Goal: Information Seeking & Learning: Understand process/instructions

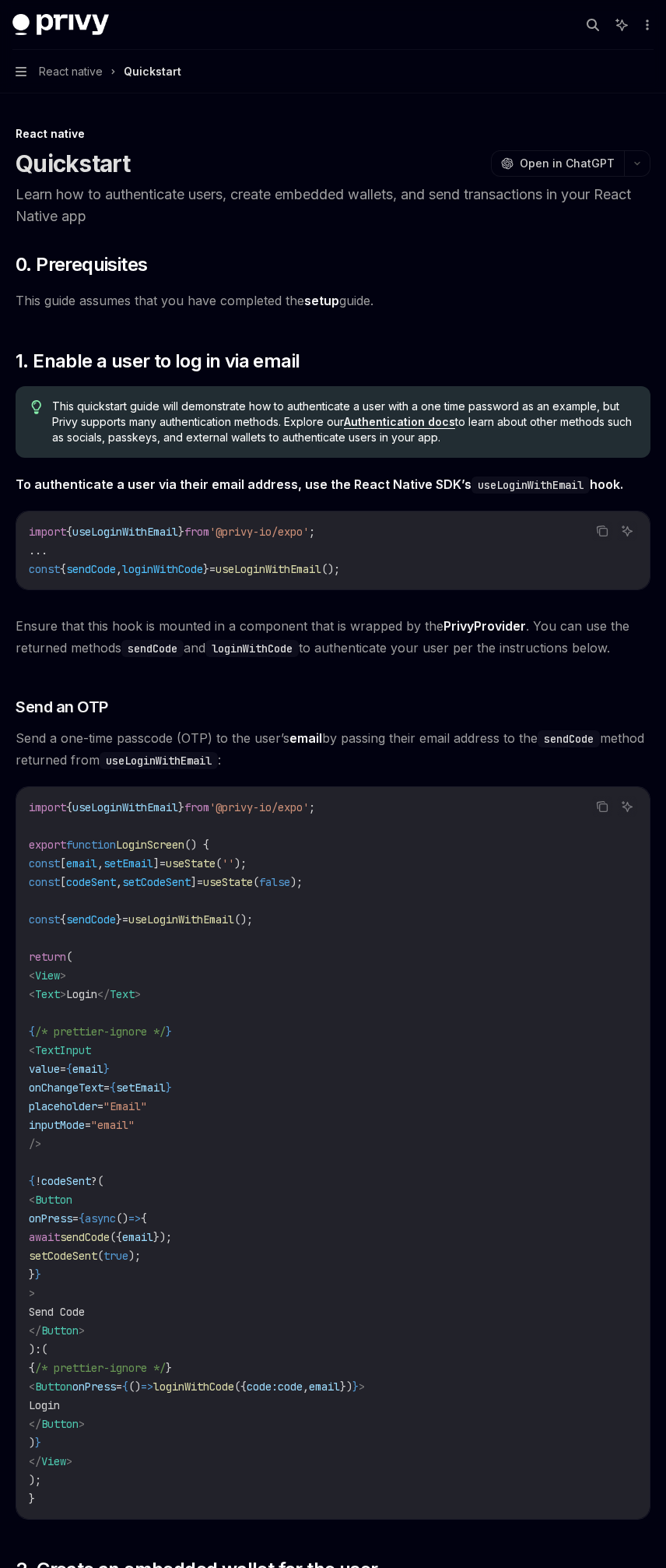
click at [83, 79] on span "React native" at bounding box center [71, 72] width 64 height 19
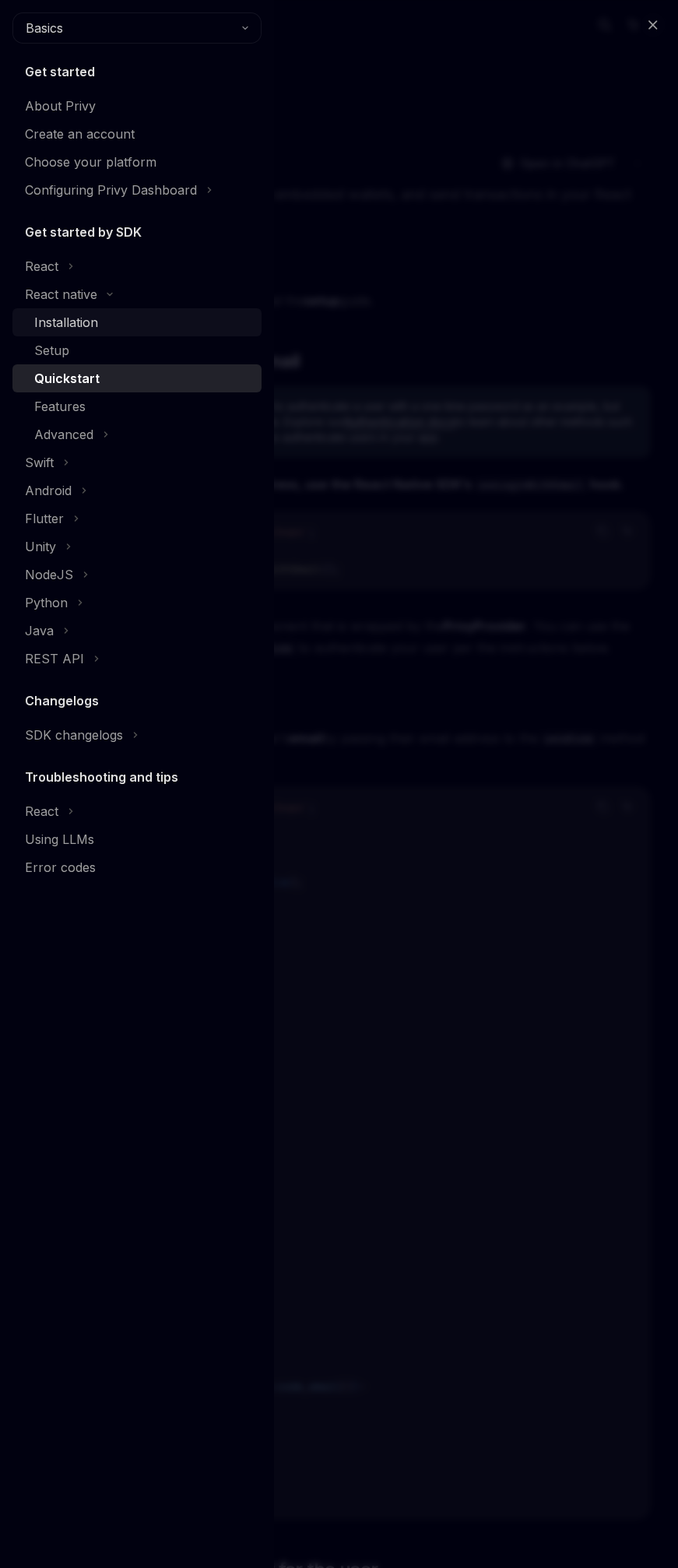
click at [111, 323] on div "Installation" at bounding box center [142, 322] width 218 height 19
type textarea "*"
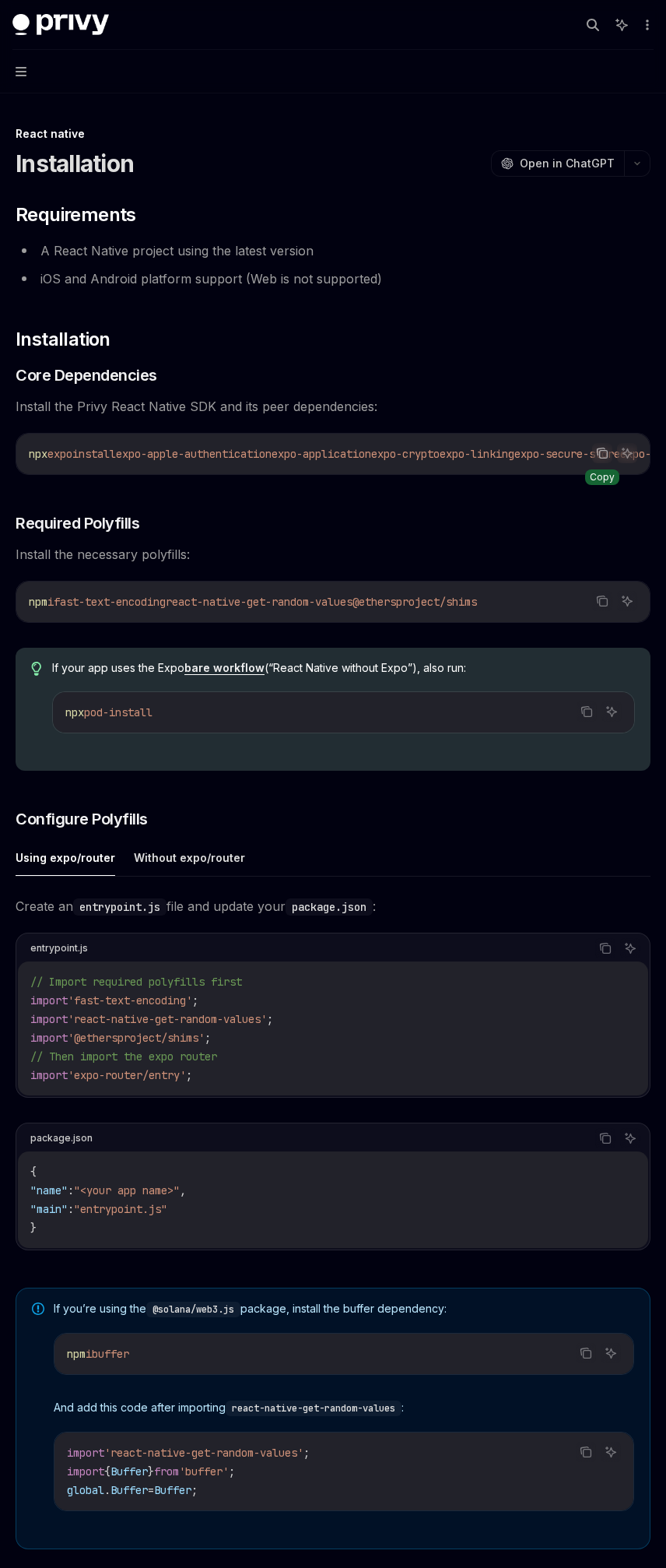
click at [606, 460] on button "Copy the contents from the code block" at bounding box center [602, 452] width 20 height 20
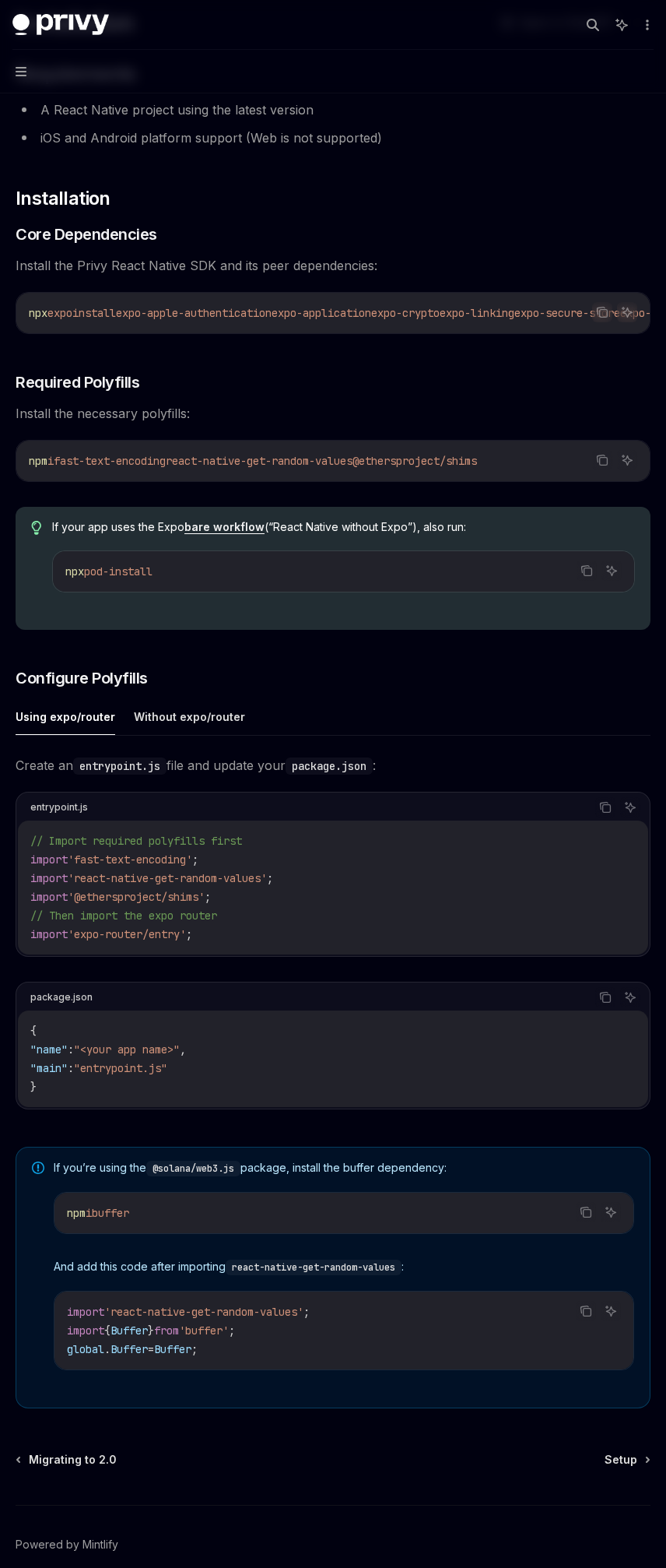
scroll to position [143, 0]
click at [267, 877] on span "'react-native-get-random-values'" at bounding box center [168, 875] width 200 height 14
click at [444, 846] on code "// Import required polyfills first import 'fast-text-encoding' ; import 'react-…" at bounding box center [333, 885] width 606 height 112
click at [266, 717] on ul "Using expo/router Without expo/router" at bounding box center [333, 715] width 635 height 38
click at [180, 718] on button "Without expo/router" at bounding box center [189, 714] width 111 height 37
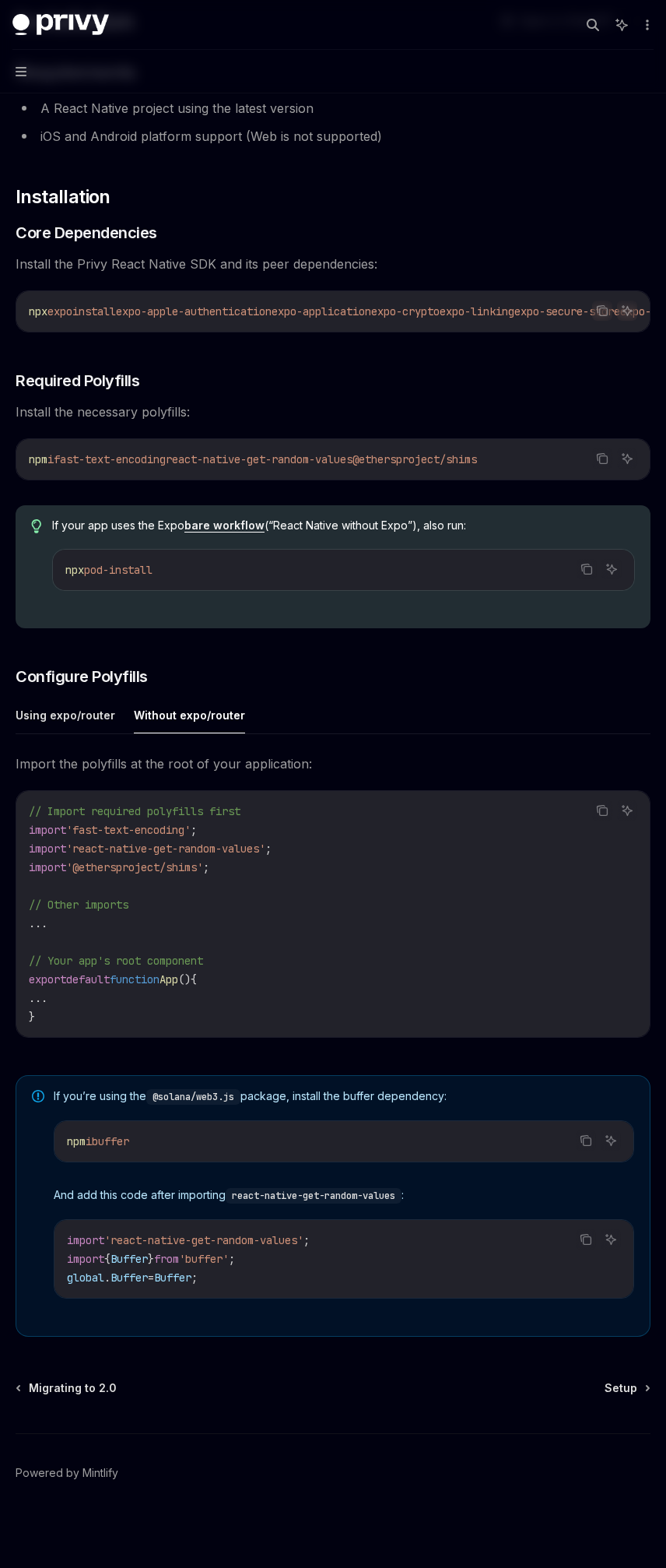
click at [452, 921] on code "// Import required polyfills first import 'fast-text-encoding' ; import 'react-…" at bounding box center [333, 914] width 609 height 224
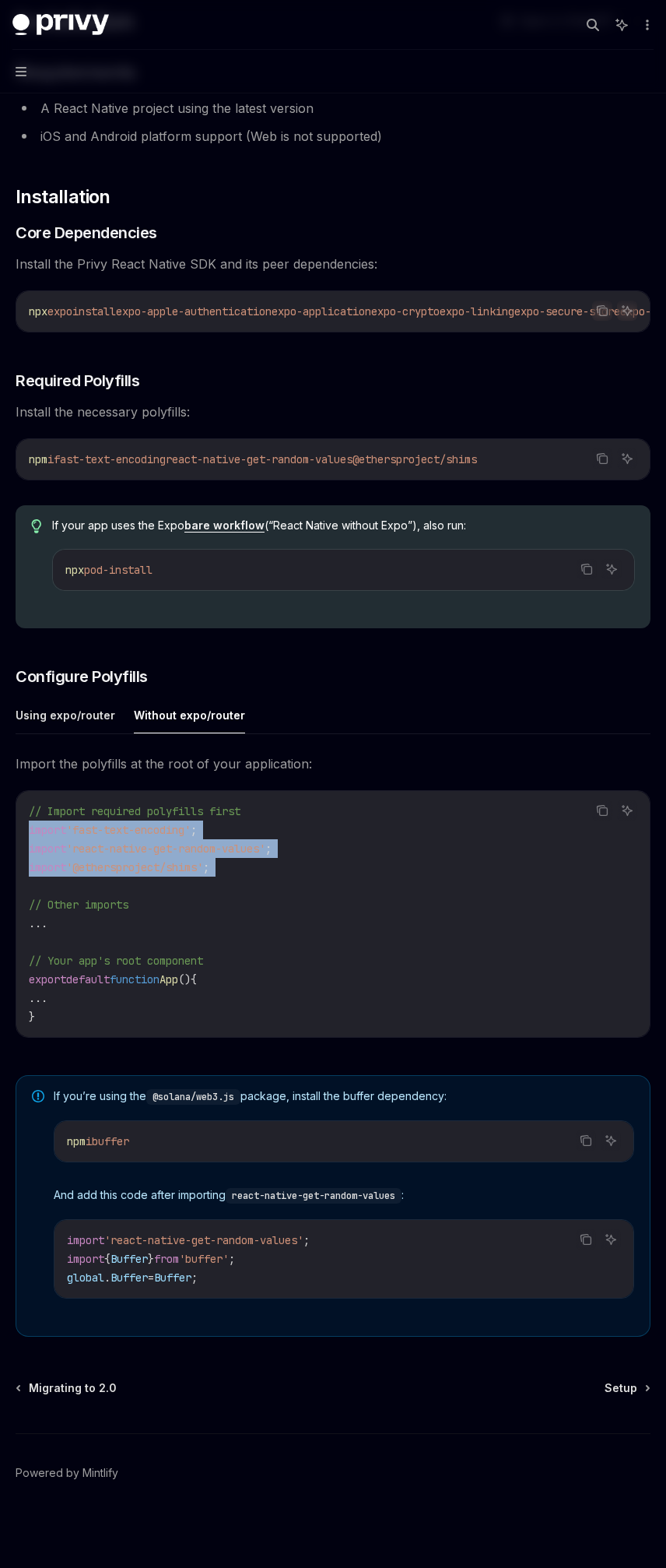
drag, startPoint x: 374, startPoint y: 890, endPoint x: 0, endPoint y: 832, distance: 378.5
click at [0, 832] on div "Get started About Privy Create an account Choose your platform Configuring Priv…" at bounding box center [333, 713] width 666 height 1711
copy code "import 'fast-text-encoding' ; import 'react-native-get-random-values' ; import …"
click at [630, 1383] on span "Setup" at bounding box center [621, 1388] width 33 height 16
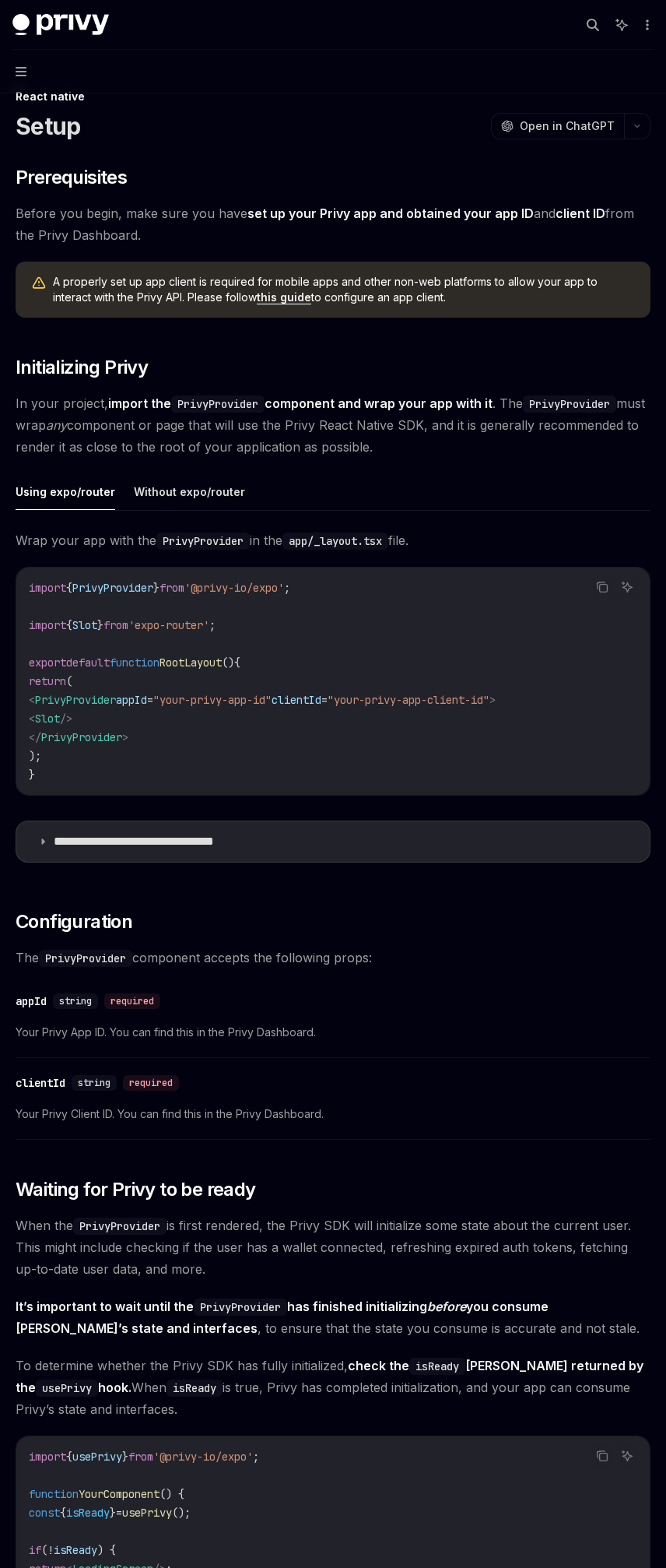
scroll to position [38, 0]
click at [182, 484] on button "Without expo/router" at bounding box center [189, 491] width 111 height 37
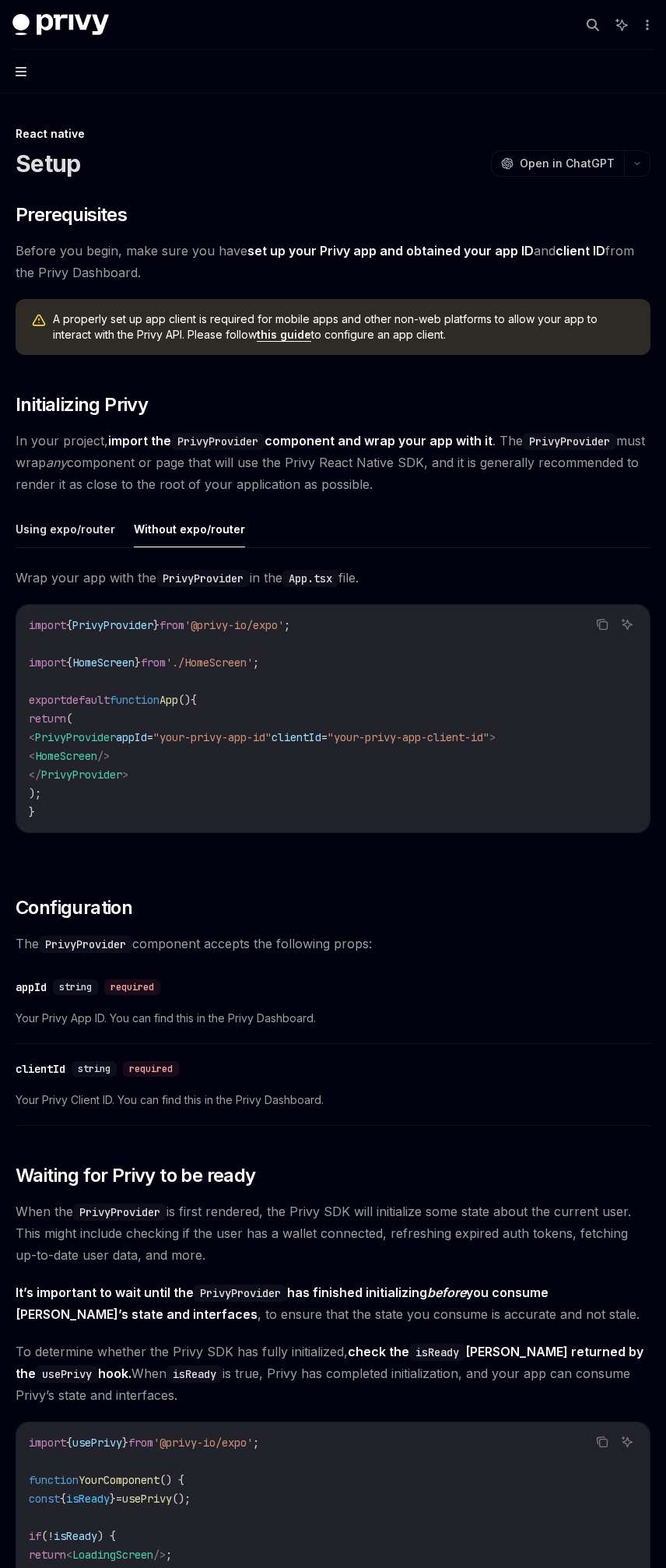
click at [20, 66] on icon "button" at bounding box center [22, 71] width 11 height 12
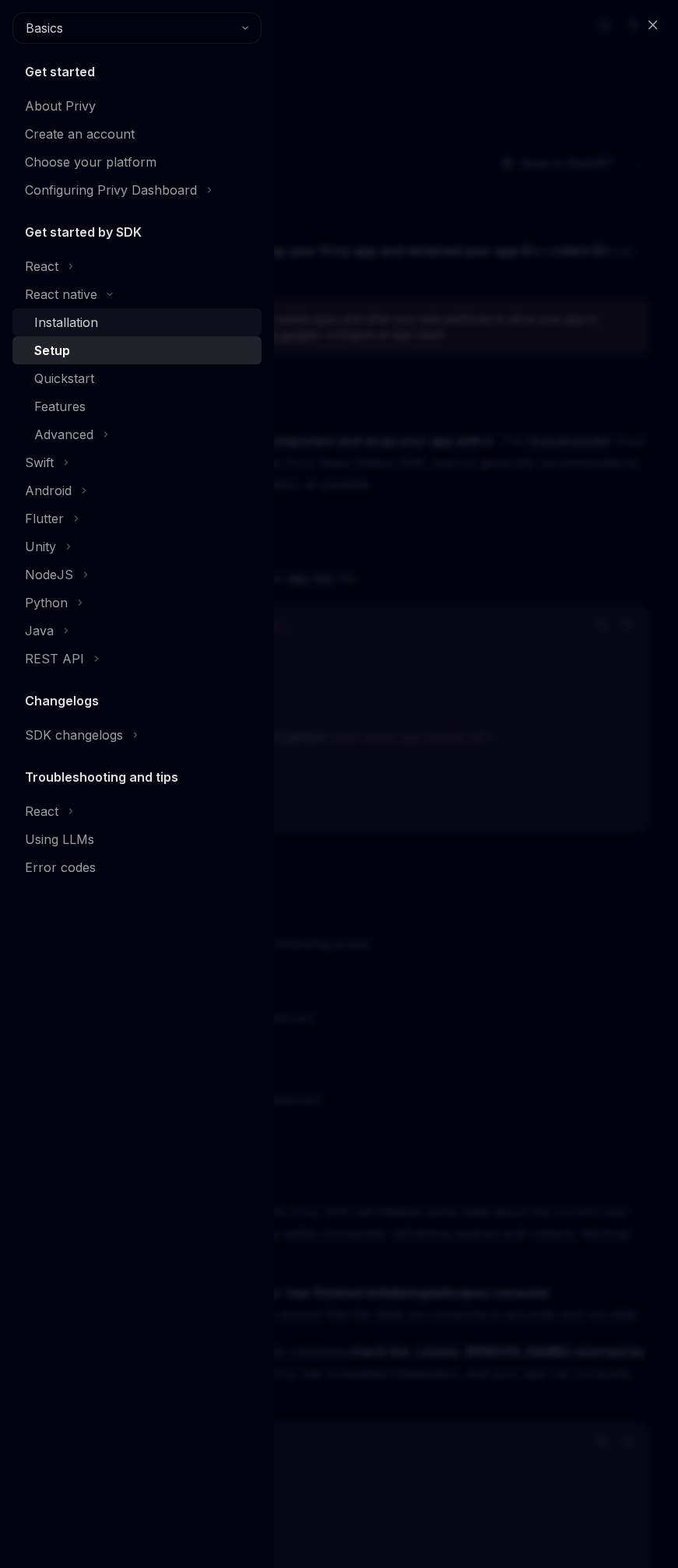
click at [83, 323] on div "Installation" at bounding box center [66, 322] width 64 height 19
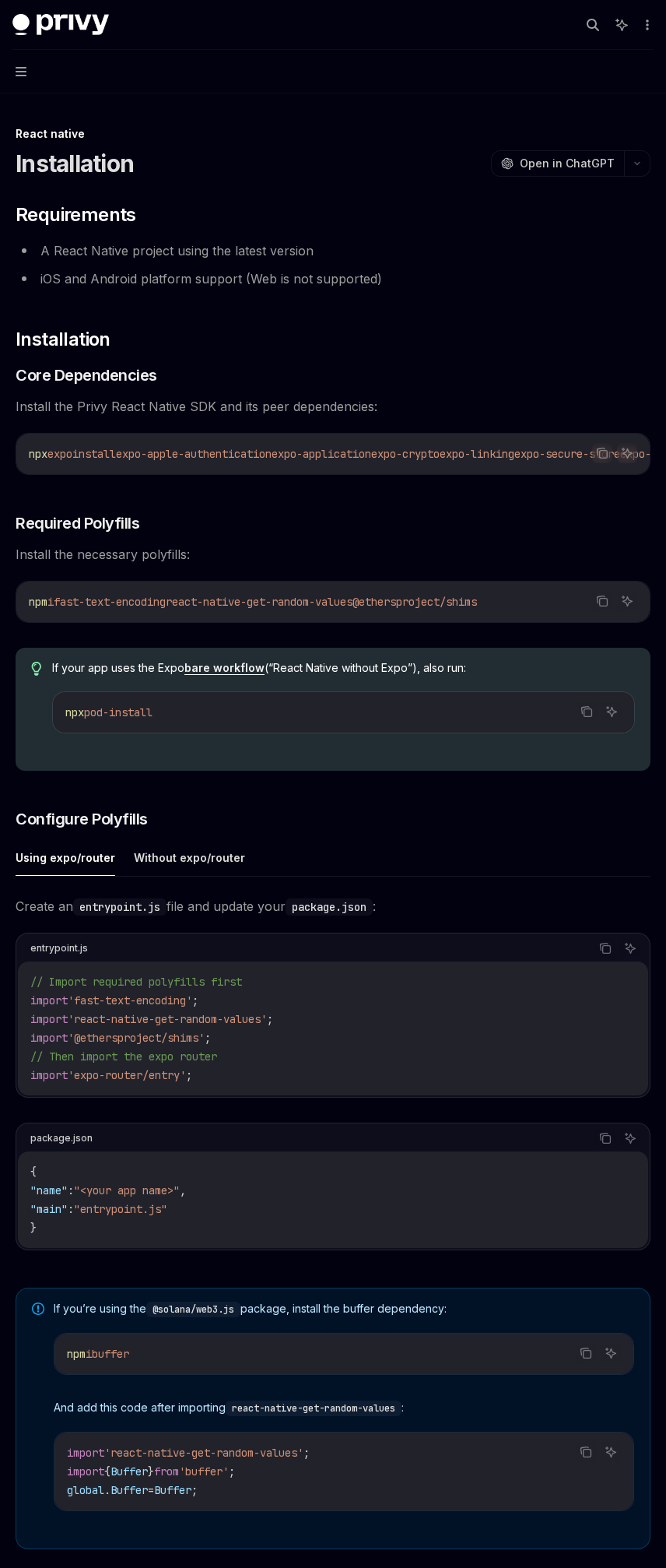
drag, startPoint x: 204, startPoint y: 480, endPoint x: 237, endPoint y: 482, distance: 33.1
click at [509, 491] on div "​ Requirements A React Native project using the latest version iOS and Android …" at bounding box center [333, 876] width 635 height 1348
drag, startPoint x: 190, startPoint y: 471, endPoint x: 246, endPoint y: 470, distance: 56.0
click at [246, 470] on div "npx expo install expo-apple-authentication expo-application expo-crypto expo-li…" at bounding box center [333, 453] width 634 height 41
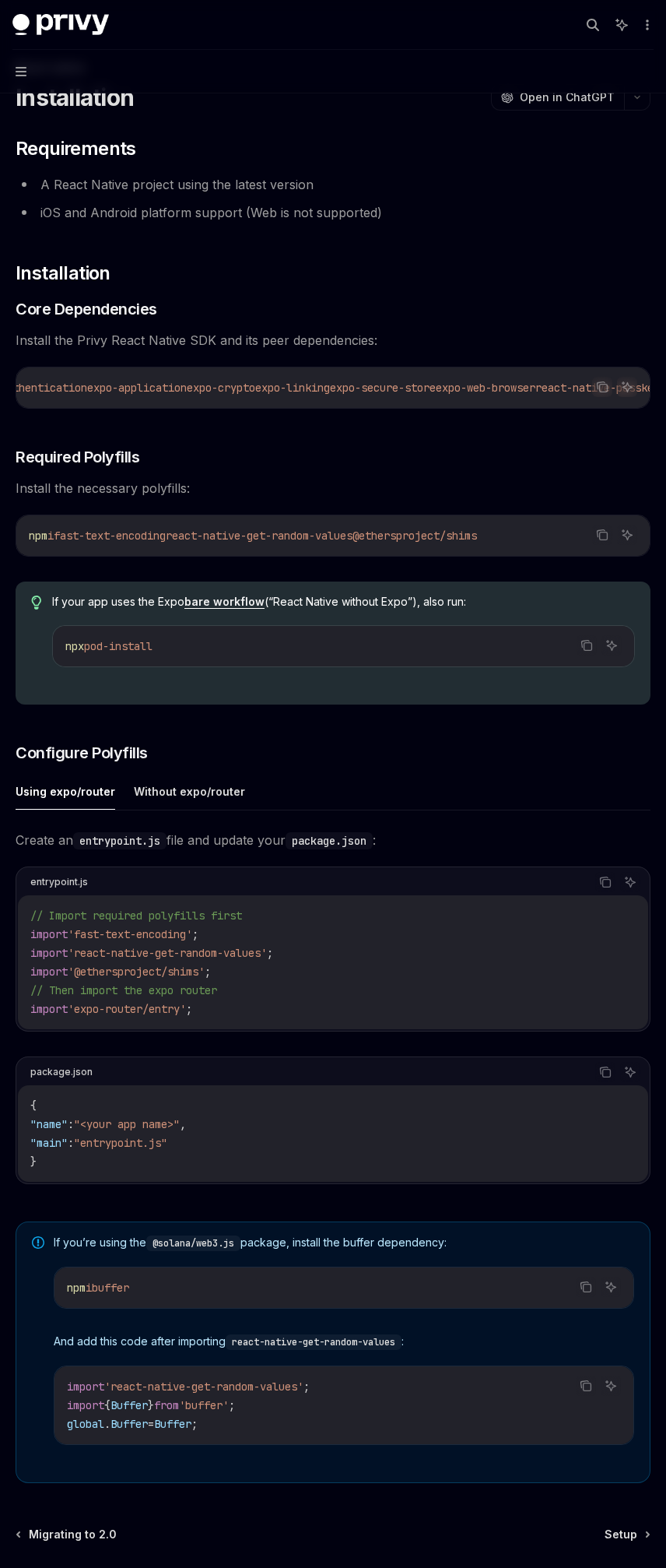
scroll to position [72, 0]
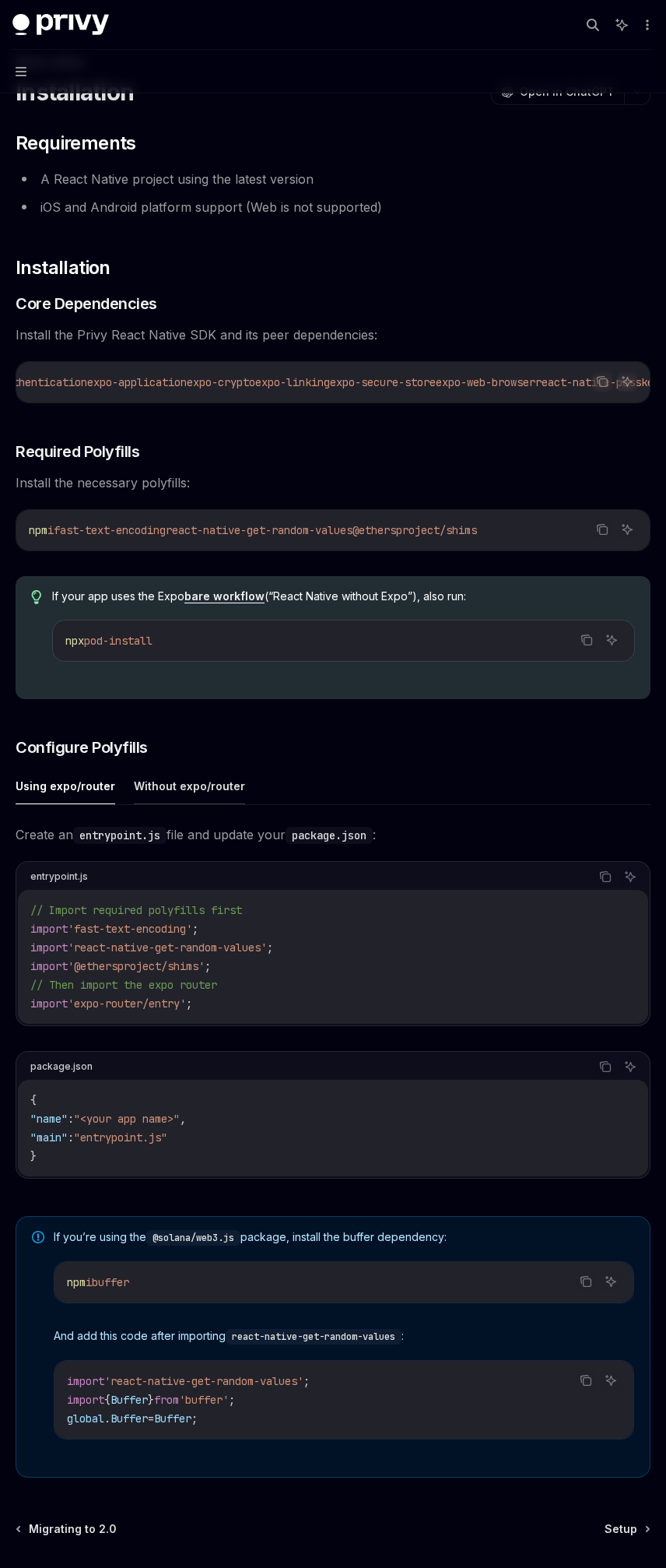
drag, startPoint x: 165, startPoint y: 795, endPoint x: 177, endPoint y: 793, distance: 12.2
click at [177, 793] on button "Without expo/router" at bounding box center [189, 786] width 111 height 37
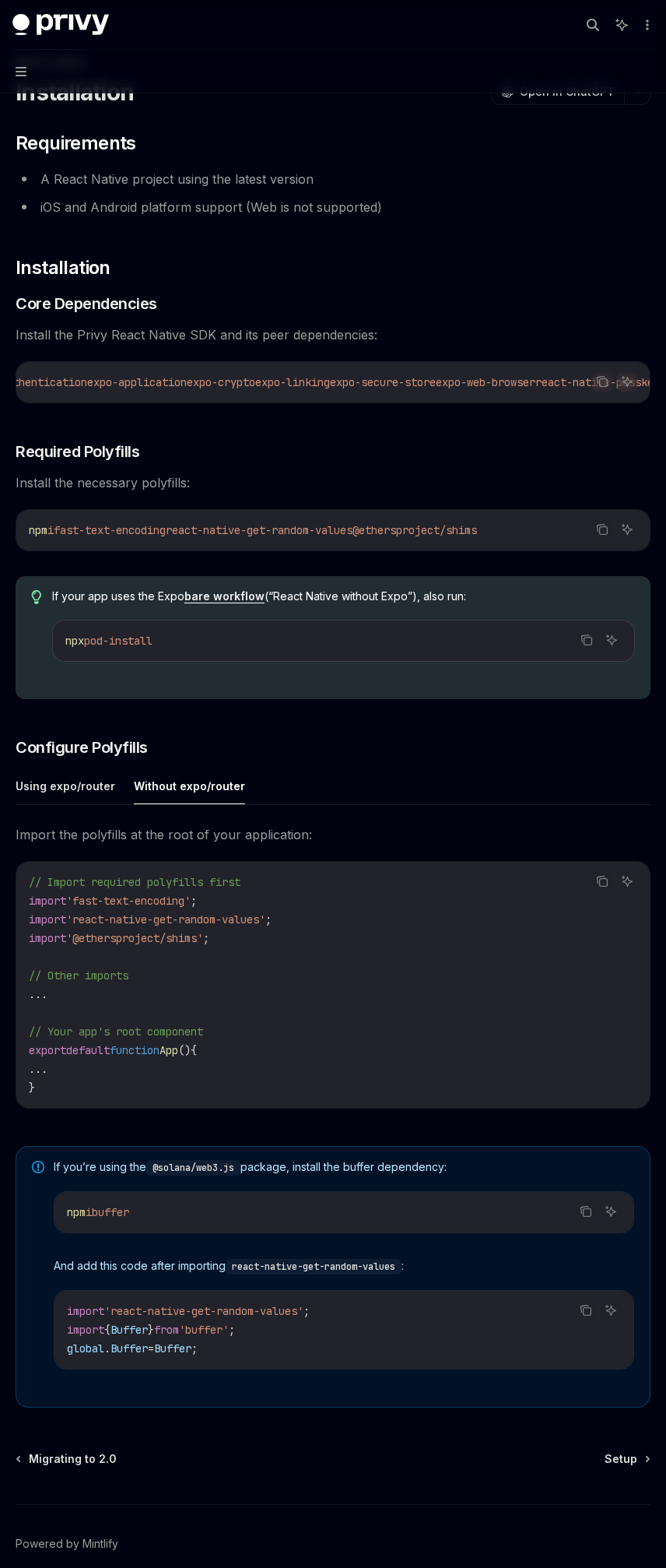
click at [177, 793] on button "Without expo/router" at bounding box center [189, 786] width 111 height 37
click at [615, 1461] on span "Setup" at bounding box center [621, 1459] width 33 height 16
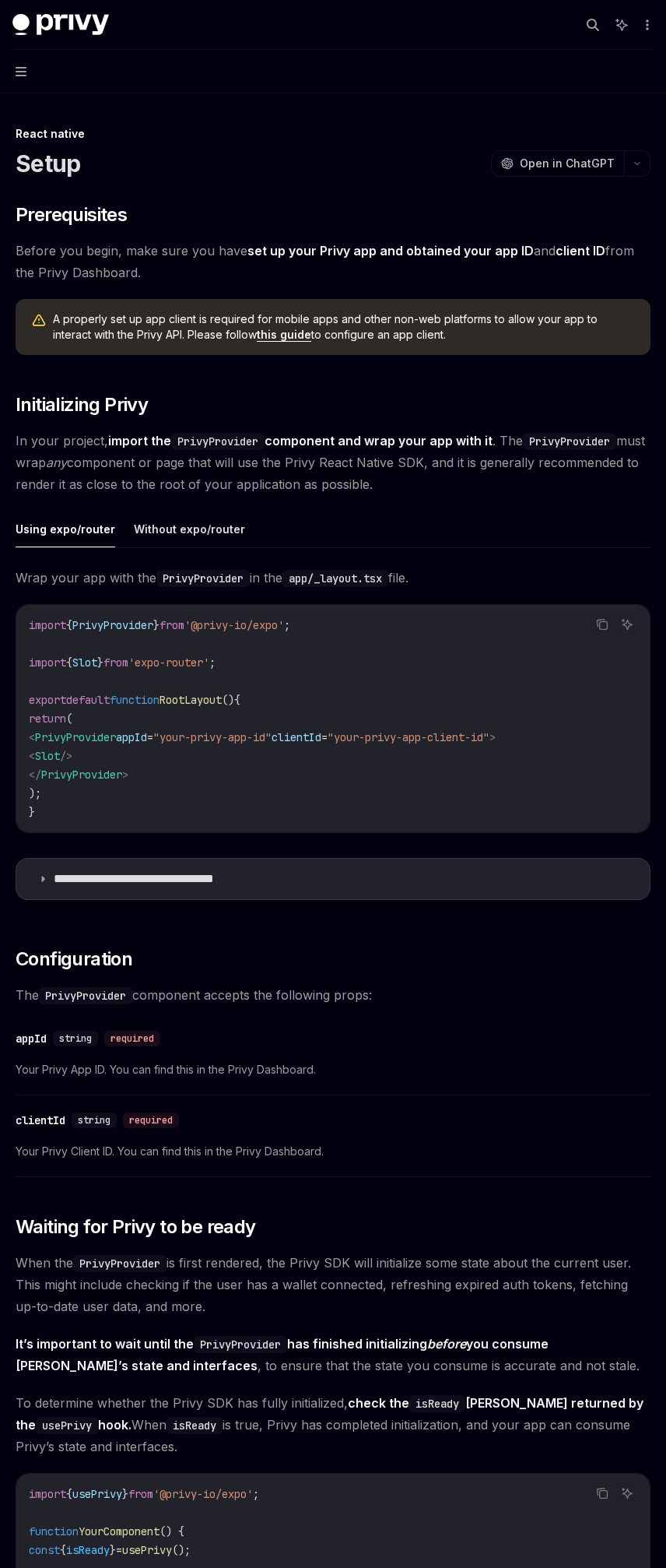
click at [586, 711] on code "import { PrivyProvider } from '@privy-io/expo' ; import { Slot } from 'expo-rou…" at bounding box center [333, 719] width 609 height 205
click at [170, 533] on button "Without expo/router" at bounding box center [189, 529] width 111 height 37
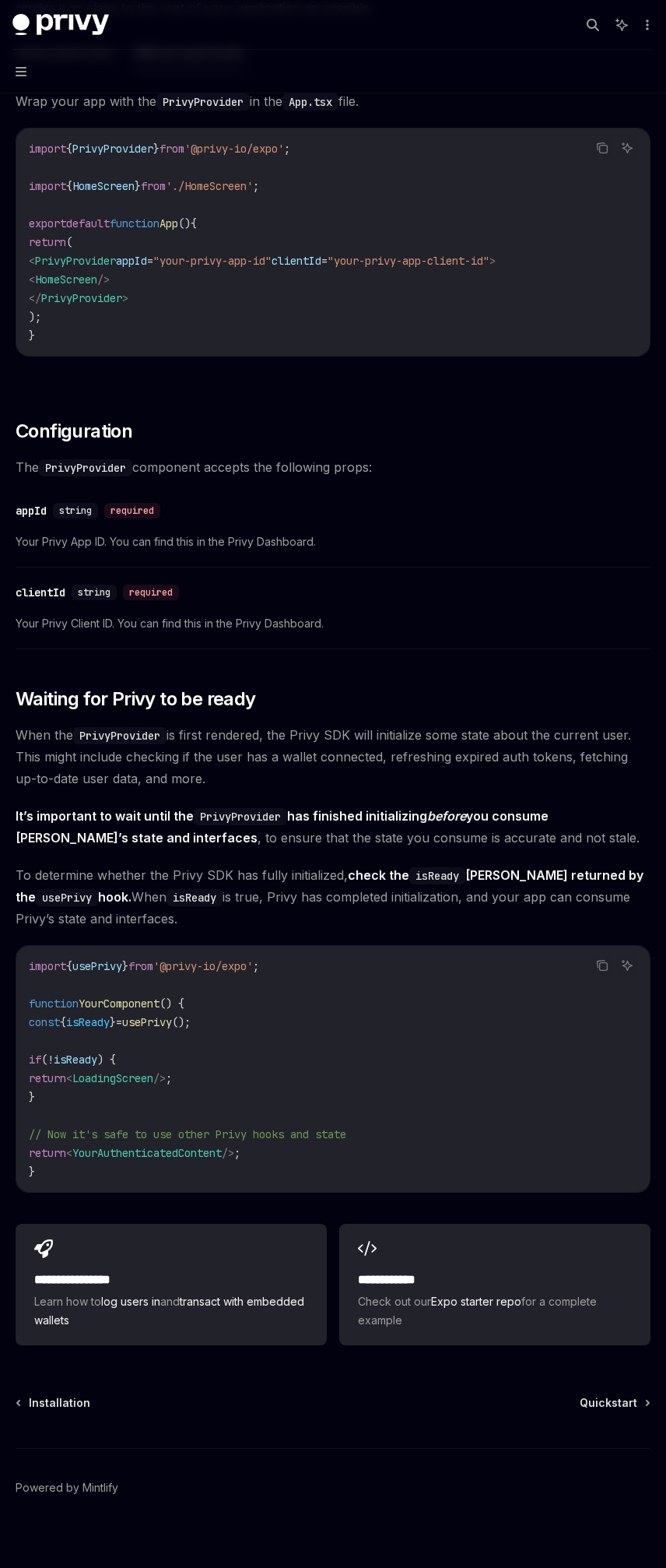
scroll to position [491, 0]
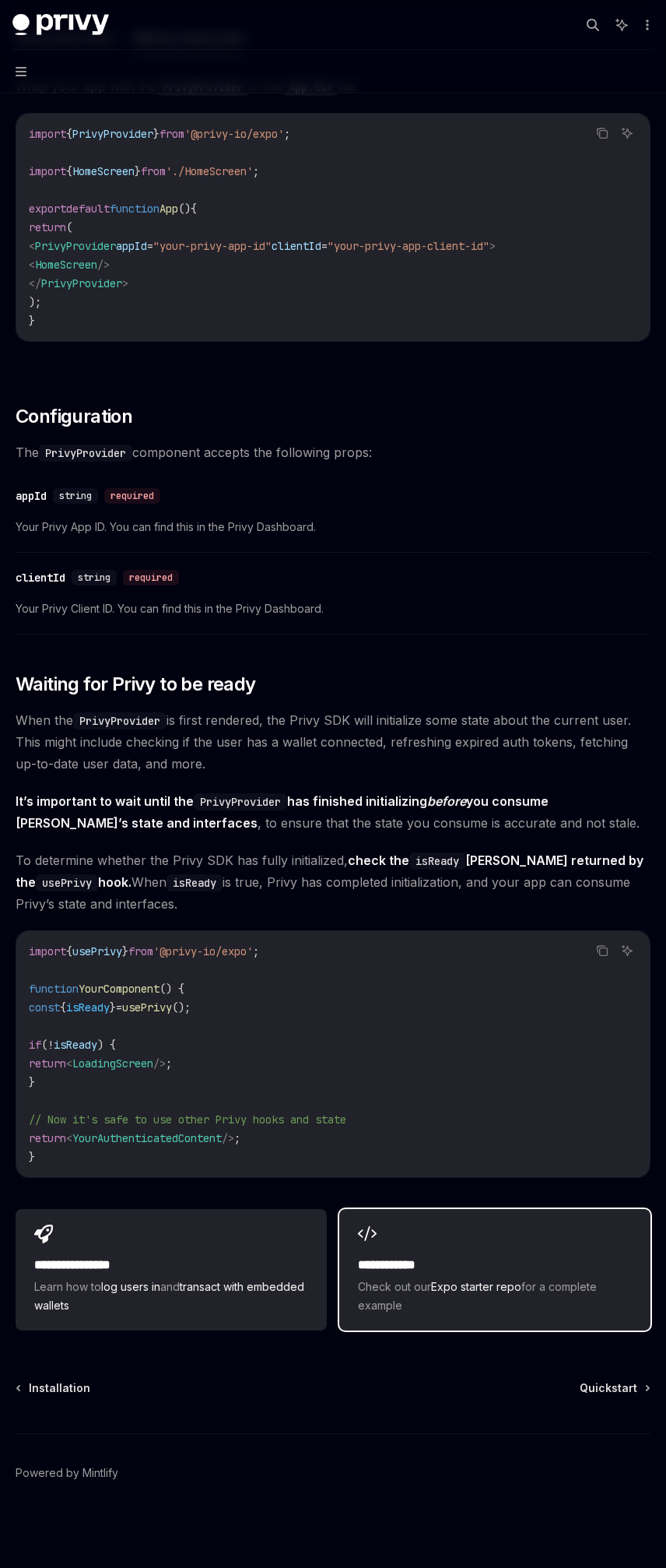
click at [469, 1259] on h2 "**********" at bounding box center [495, 1266] width 274 height 19
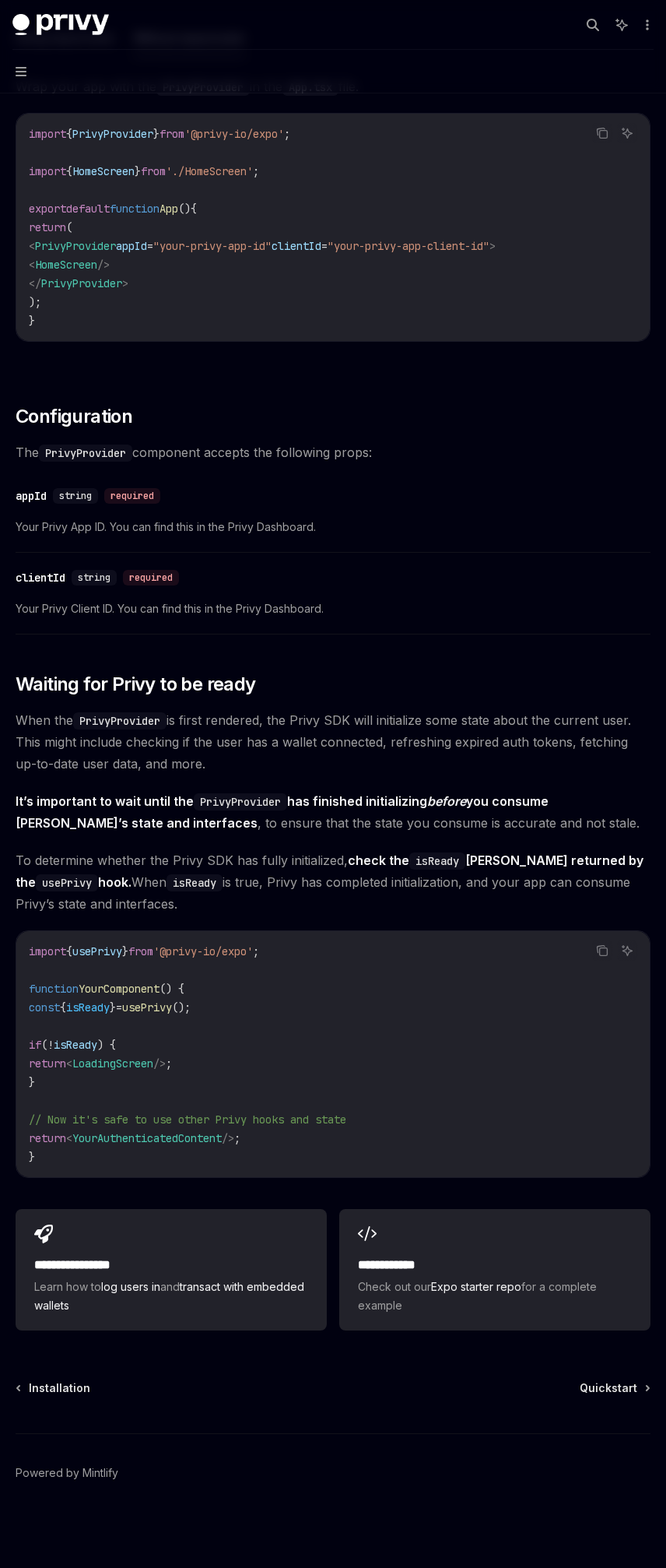
click at [257, 707] on div "​ Prerequisites Before you begin, make sure you have set up your Privy app and …" at bounding box center [333, 524] width 635 height 1626
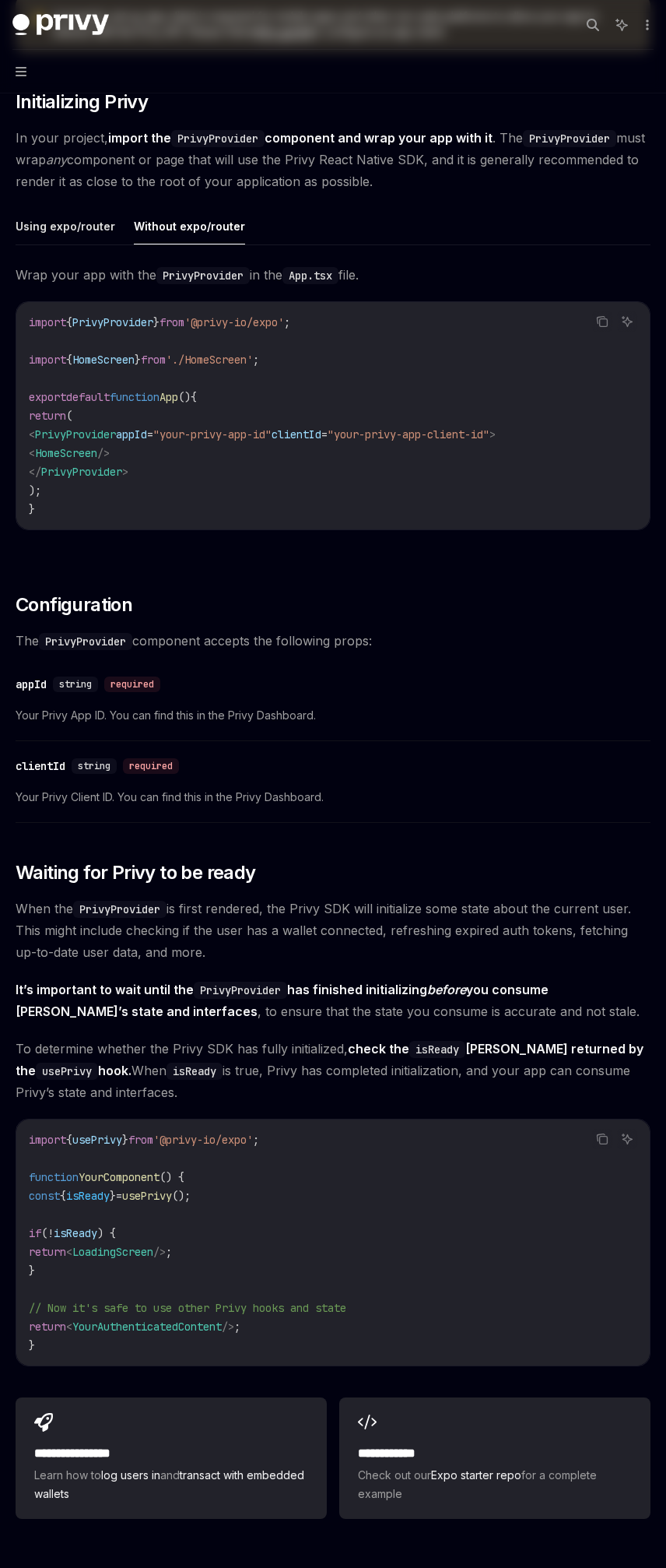
scroll to position [0, 0]
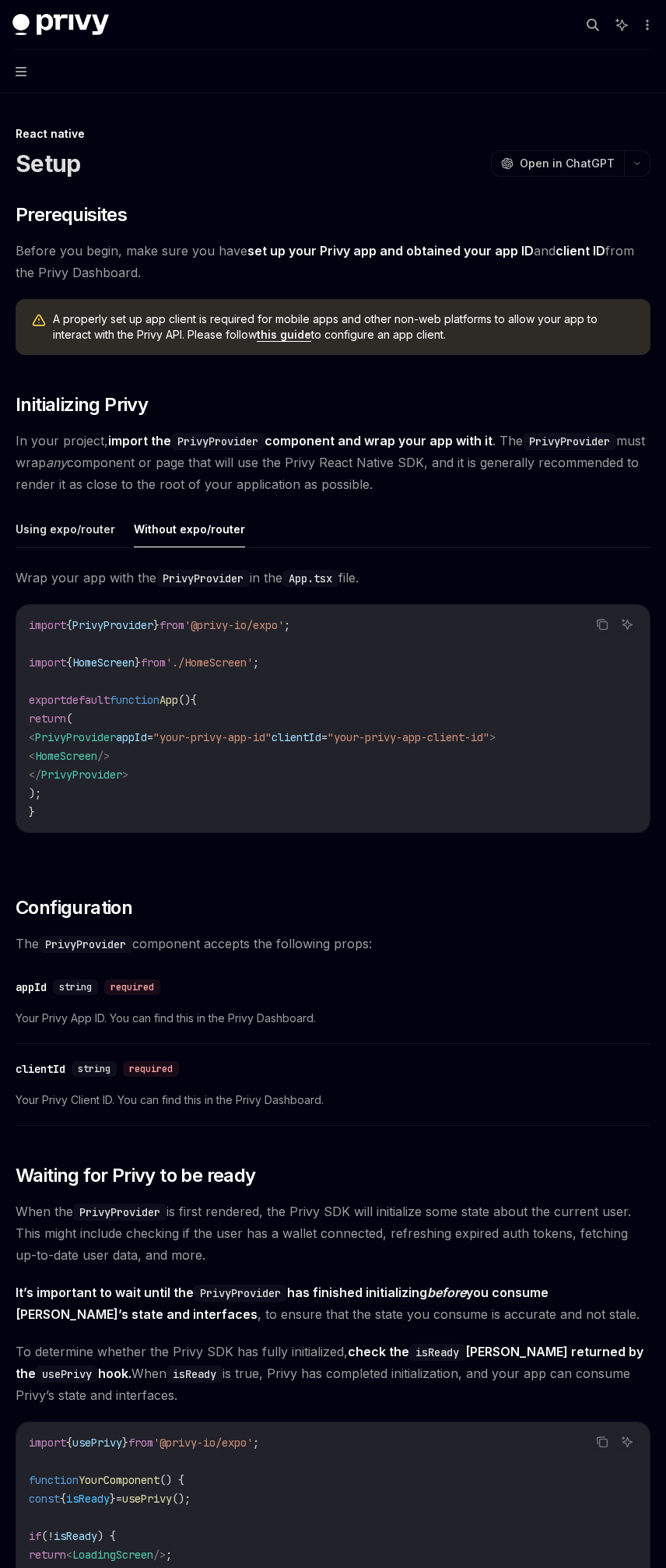
scroll to position [491, 0]
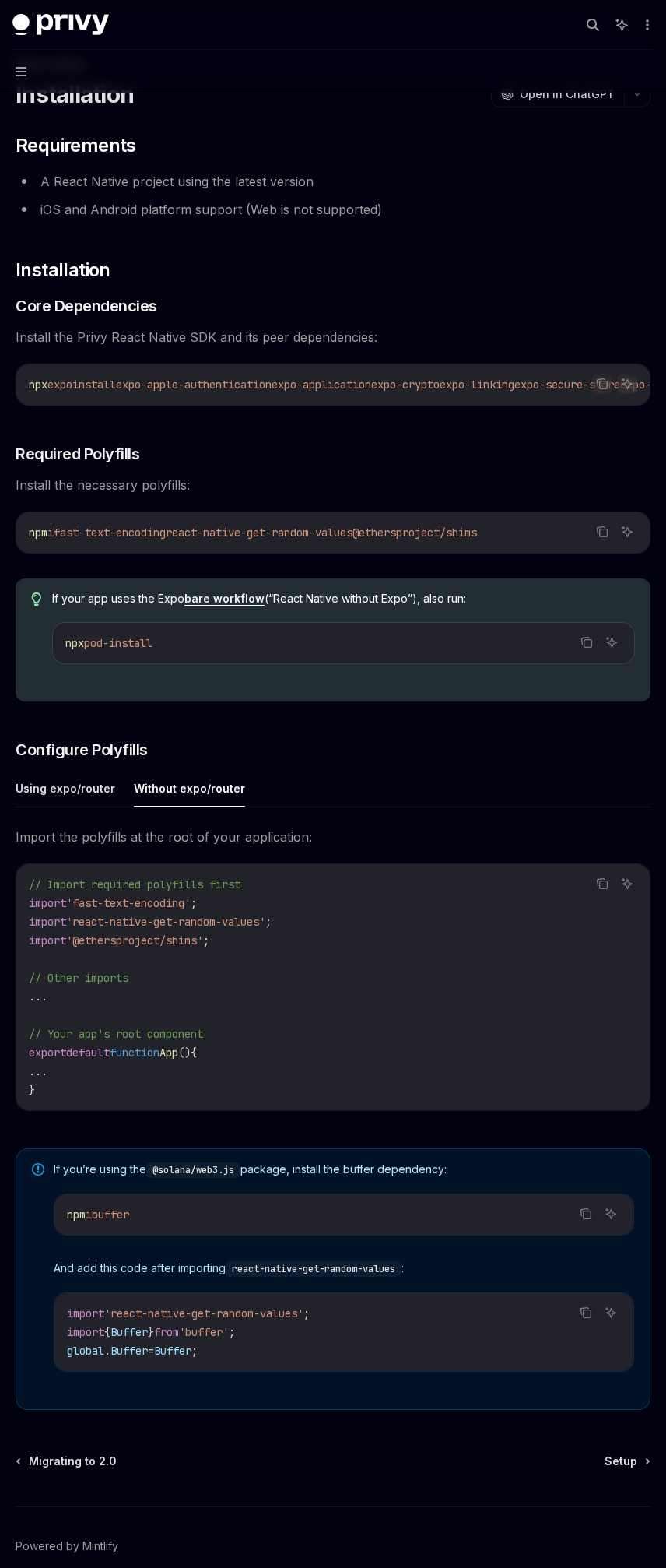
scroll to position [69, 0]
click at [625, 1461] on span "Setup" at bounding box center [621, 1462] width 33 height 16
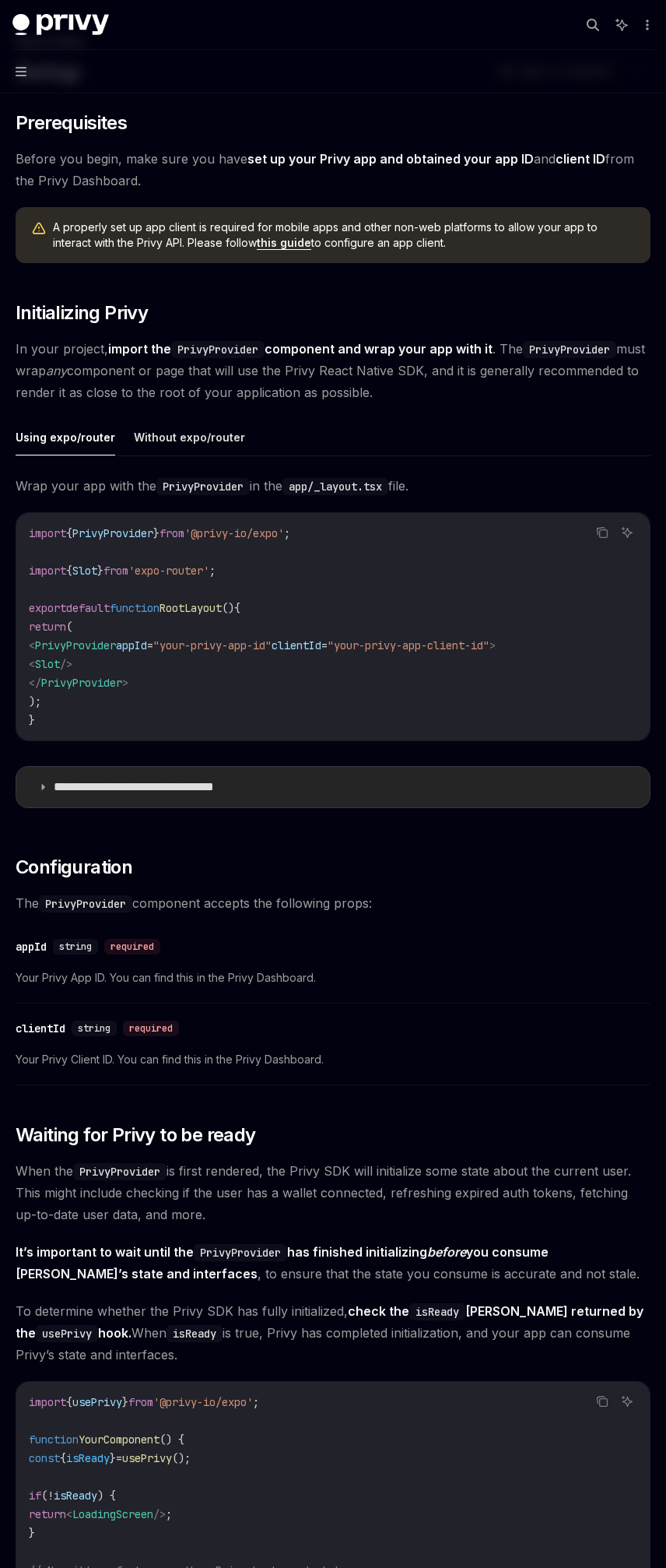
scroll to position [99, 0]
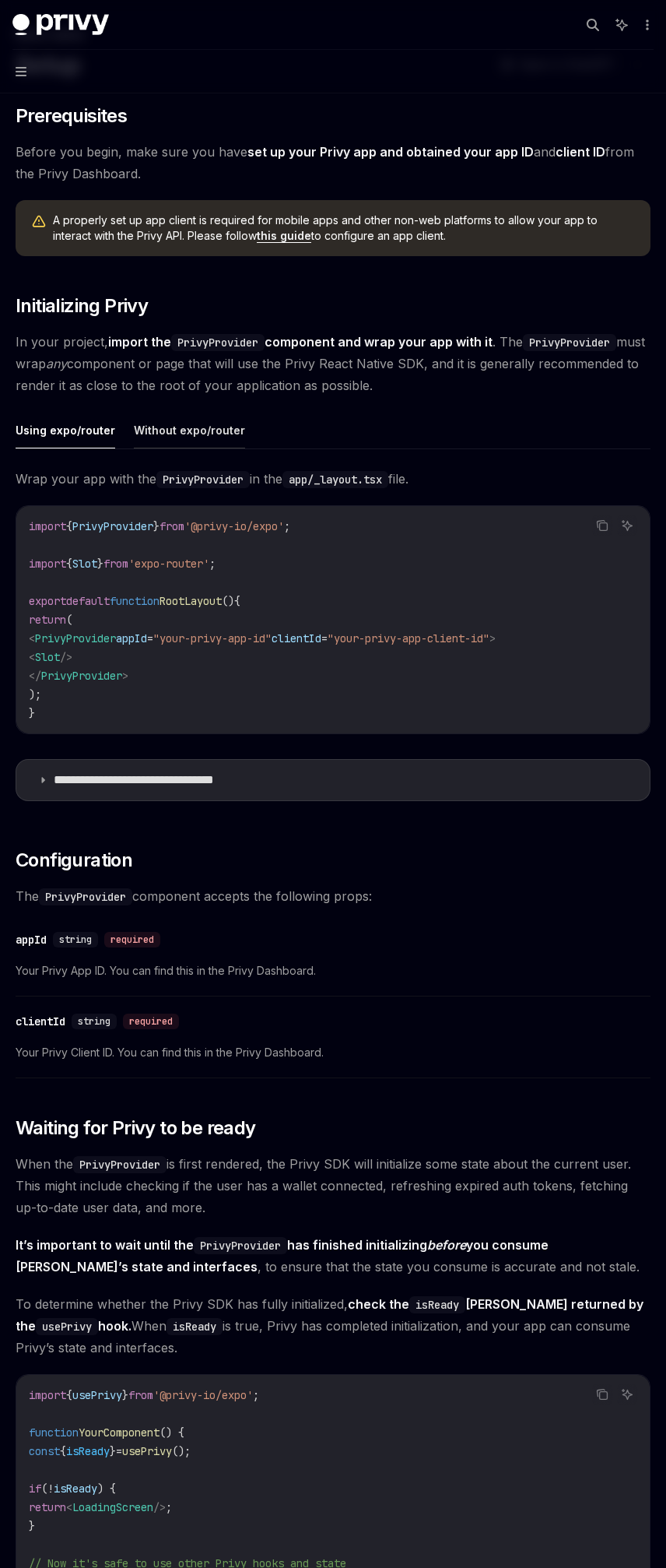
click at [164, 433] on button "Without expo/router" at bounding box center [189, 430] width 111 height 37
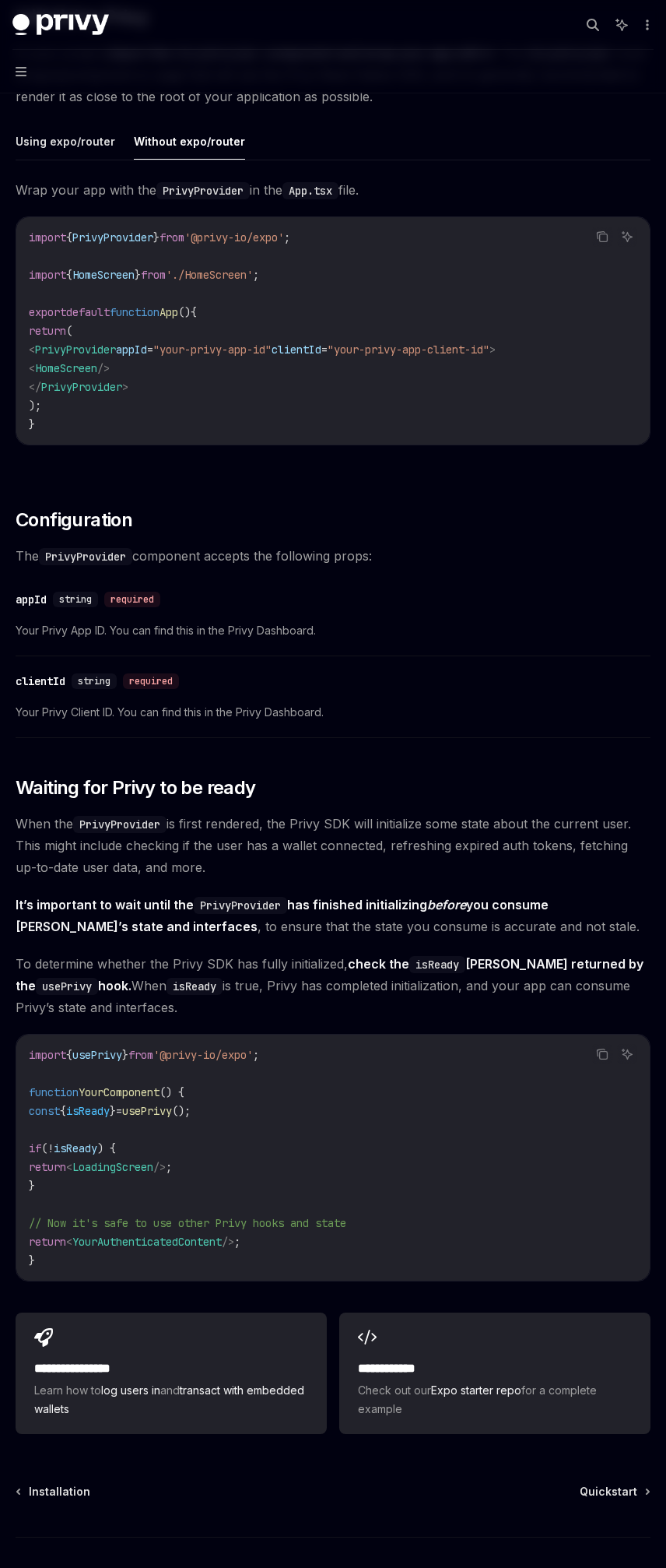
scroll to position [491, 0]
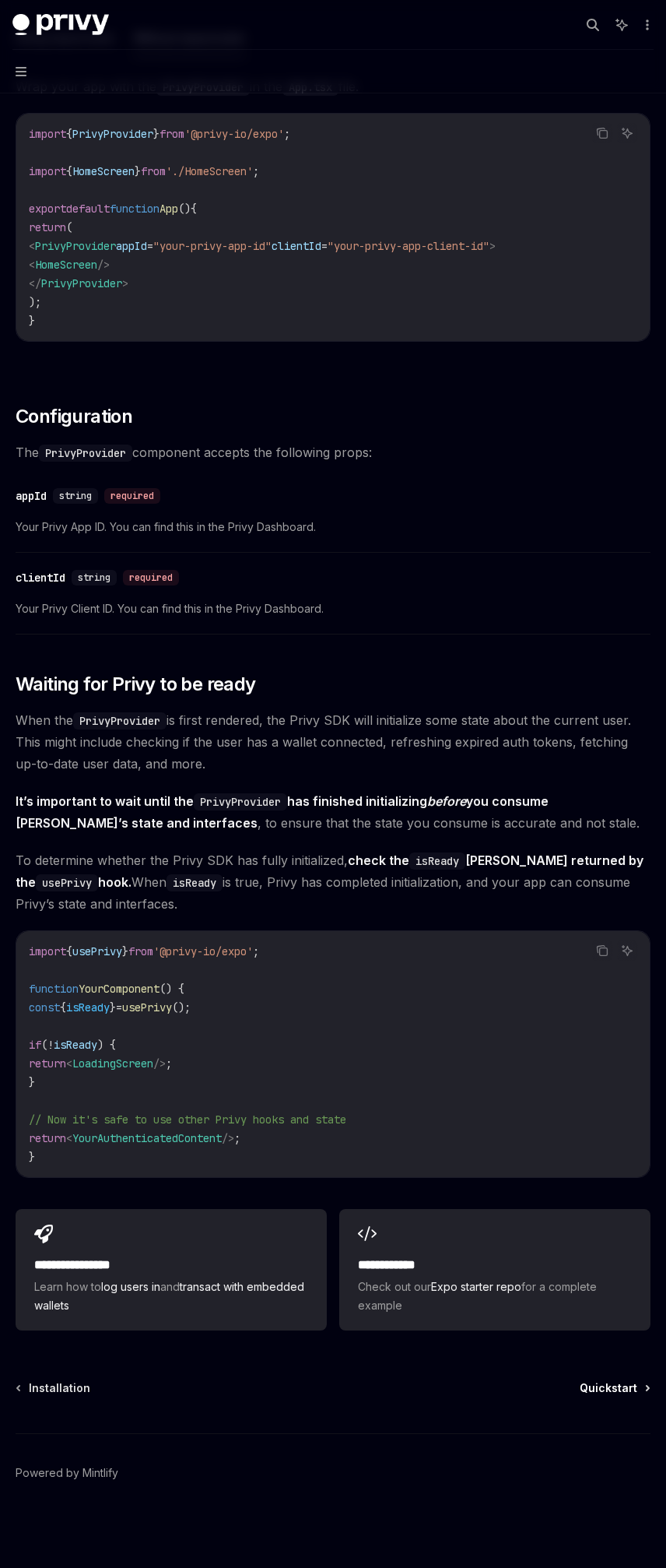
click at [619, 1394] on span "Quickstart" at bounding box center [609, 1388] width 57 height 16
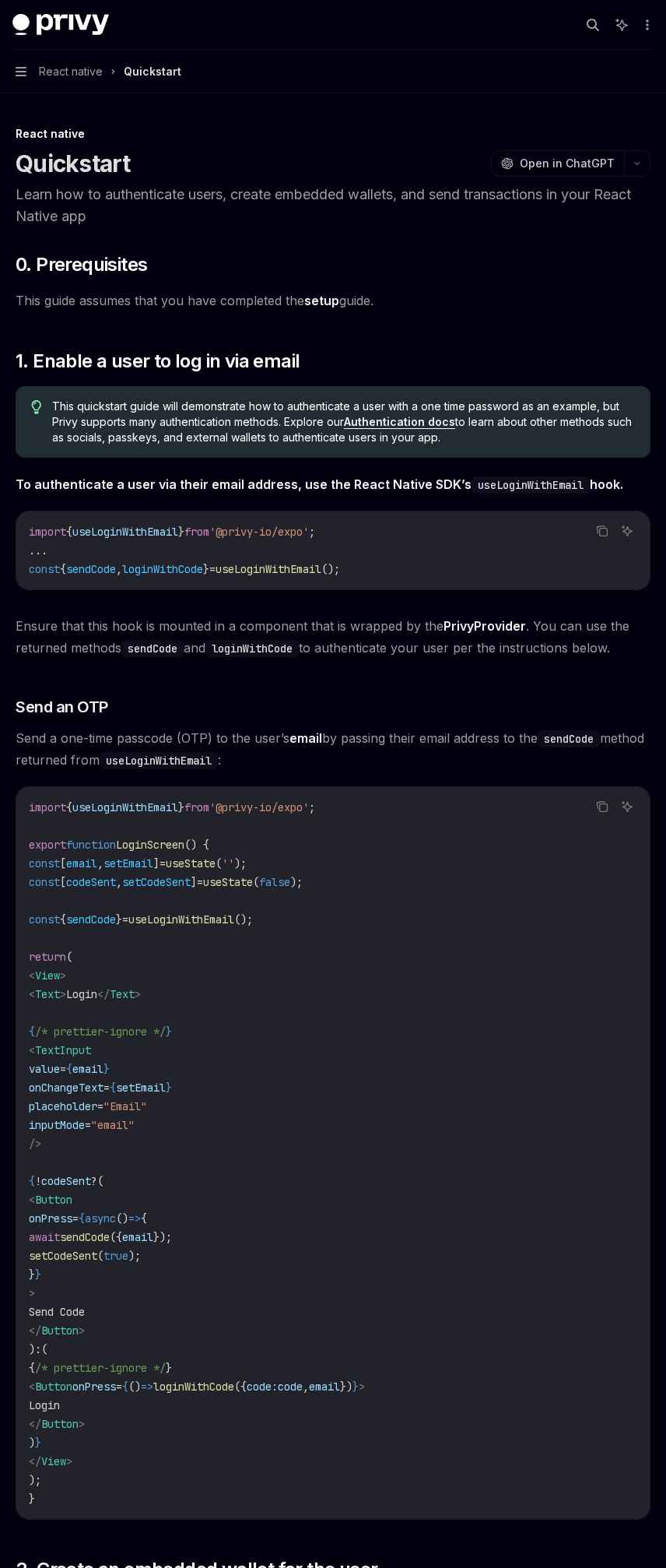
click at [293, 534] on span "'@privy-io/expo'" at bounding box center [259, 531] width 100 height 14
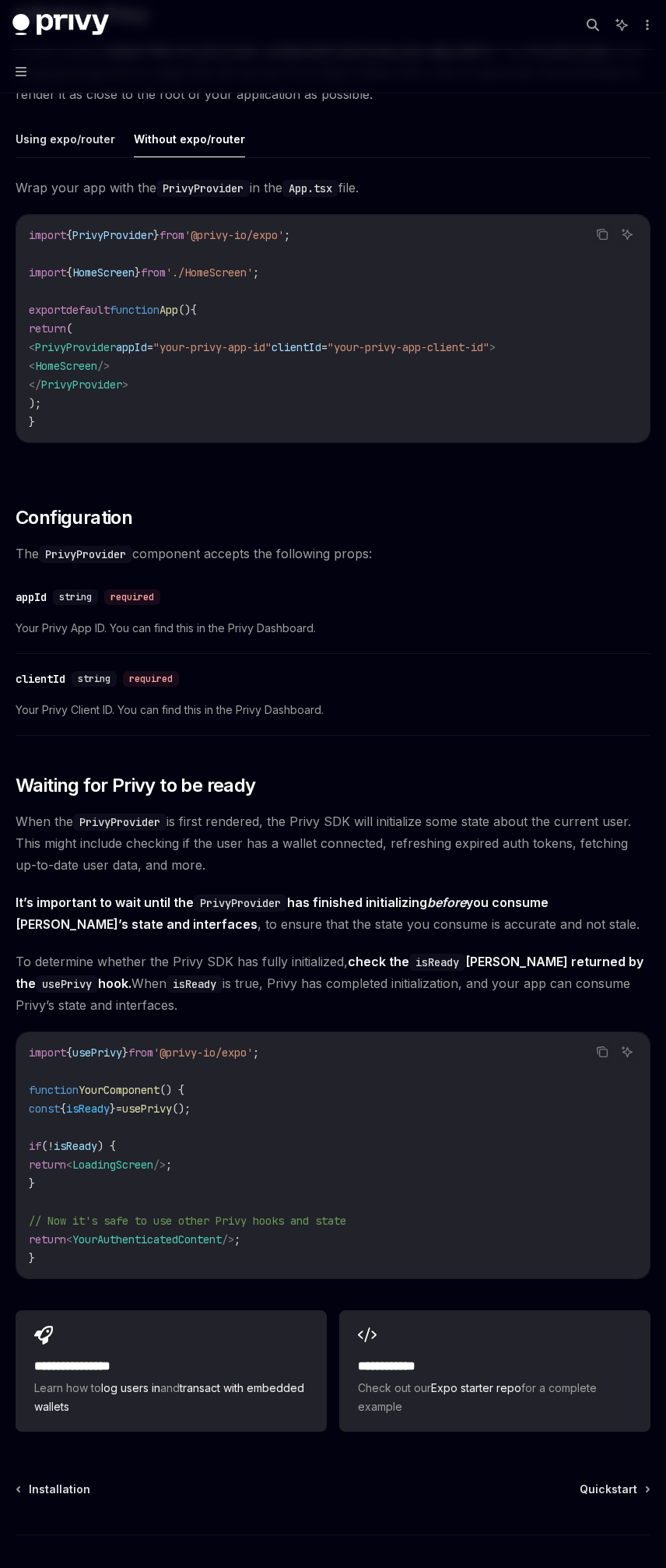
scroll to position [408, 0]
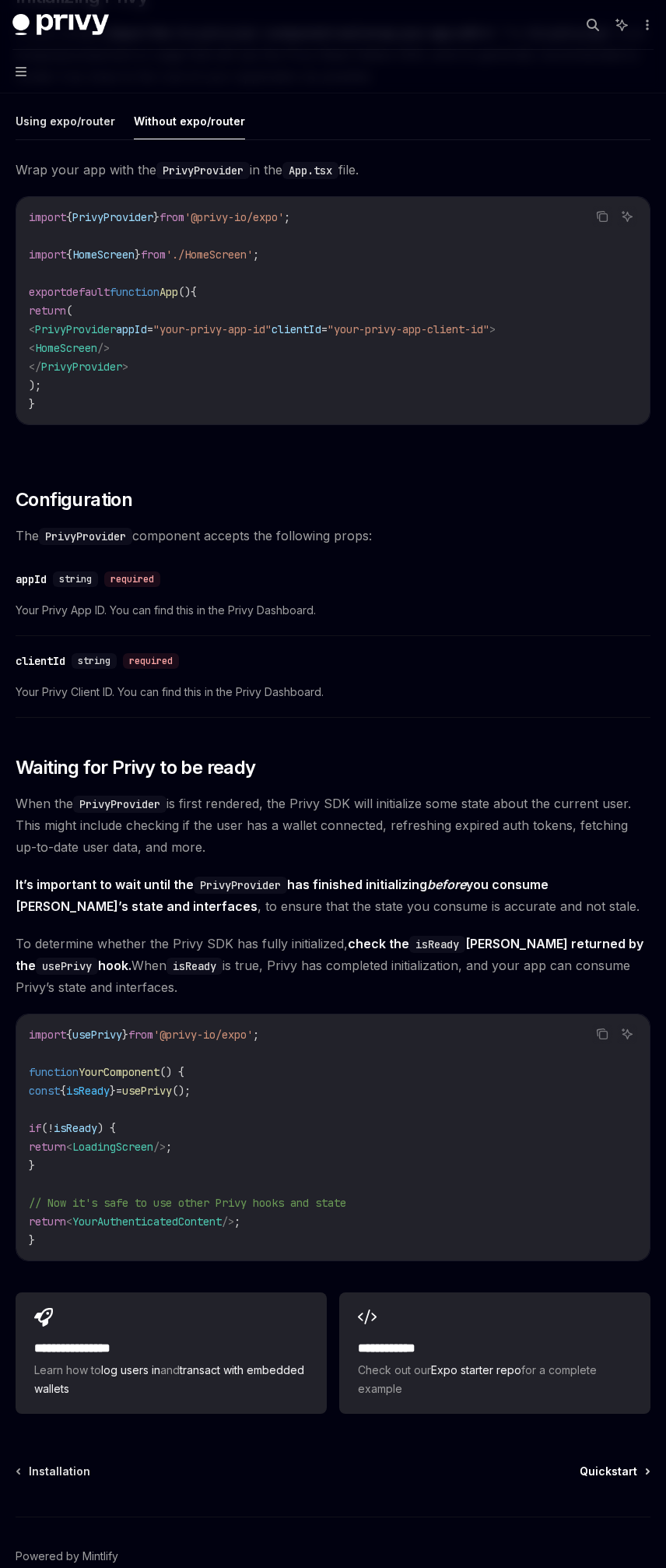
click at [612, 1478] on span "Quickstart" at bounding box center [609, 1472] width 57 height 16
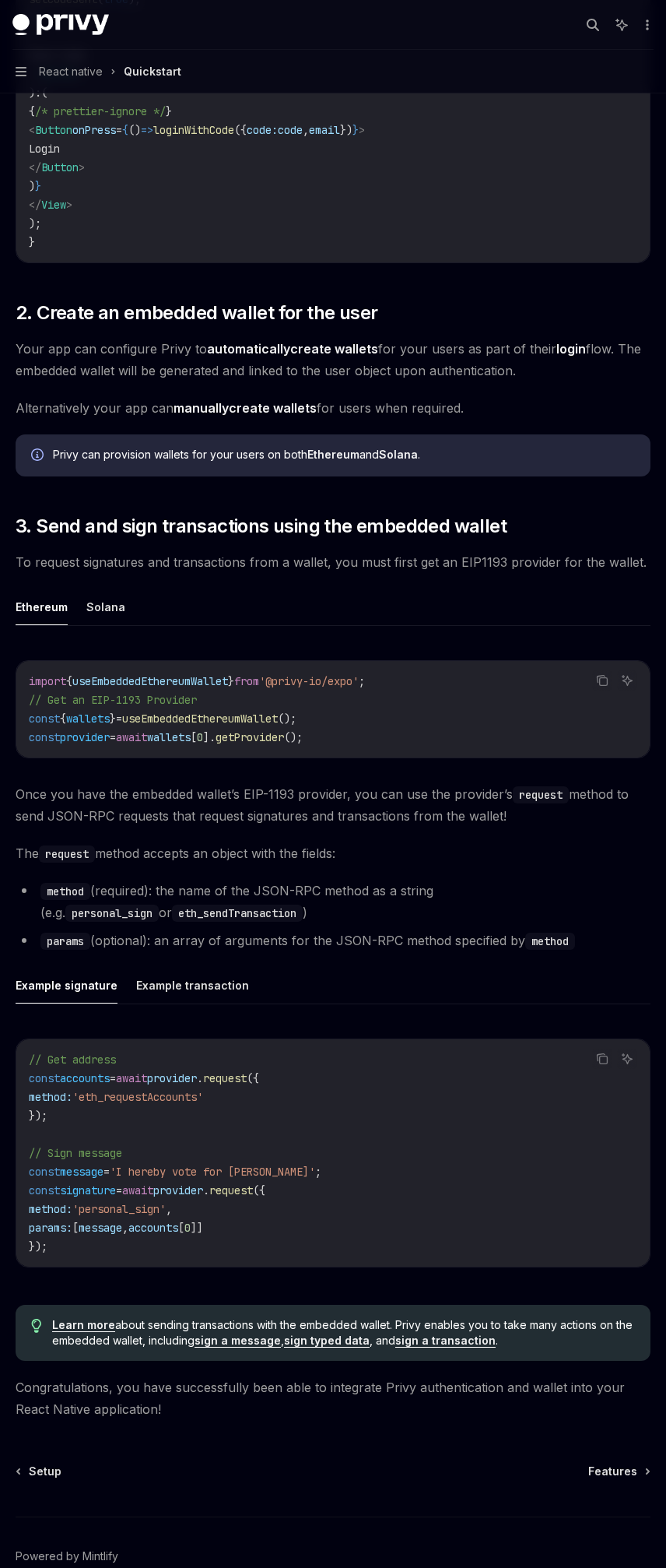
scroll to position [1340, 0]
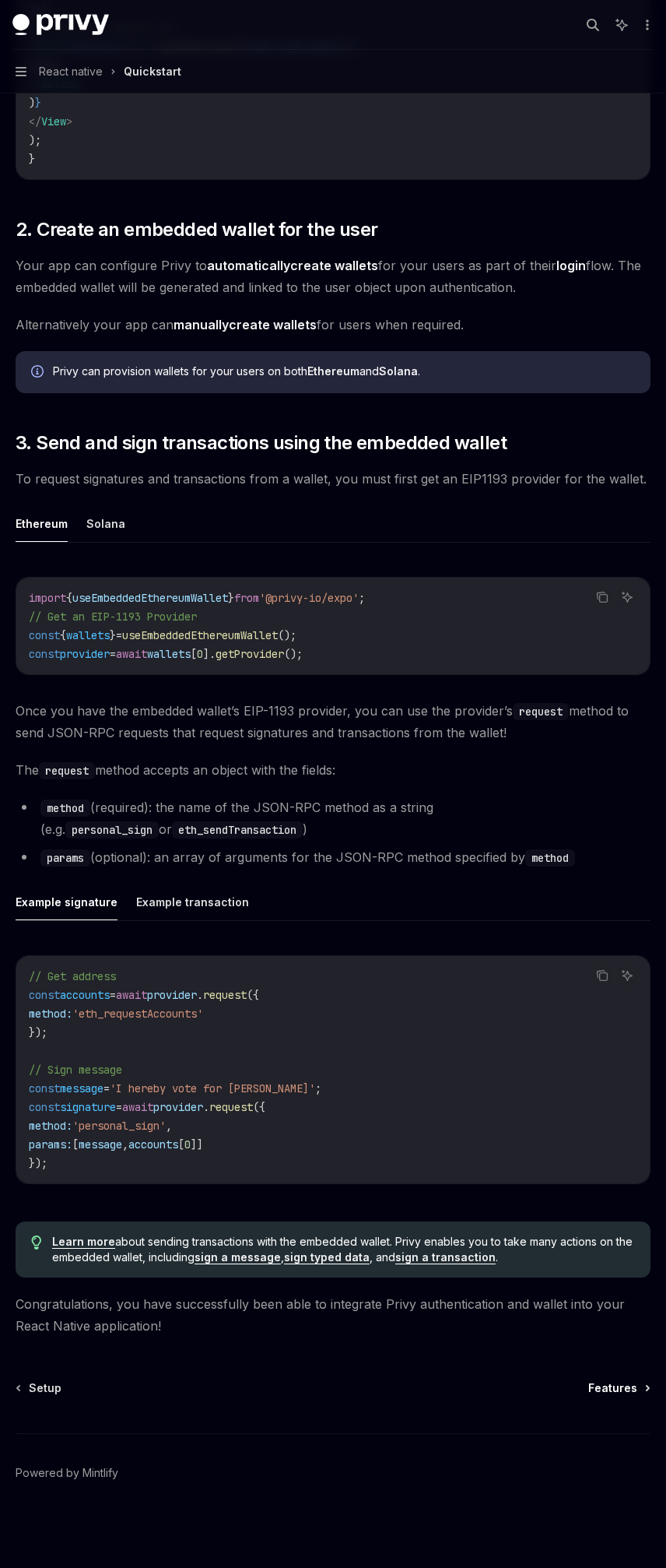
click at [621, 1380] on span "Features" at bounding box center [613, 1388] width 49 height 16
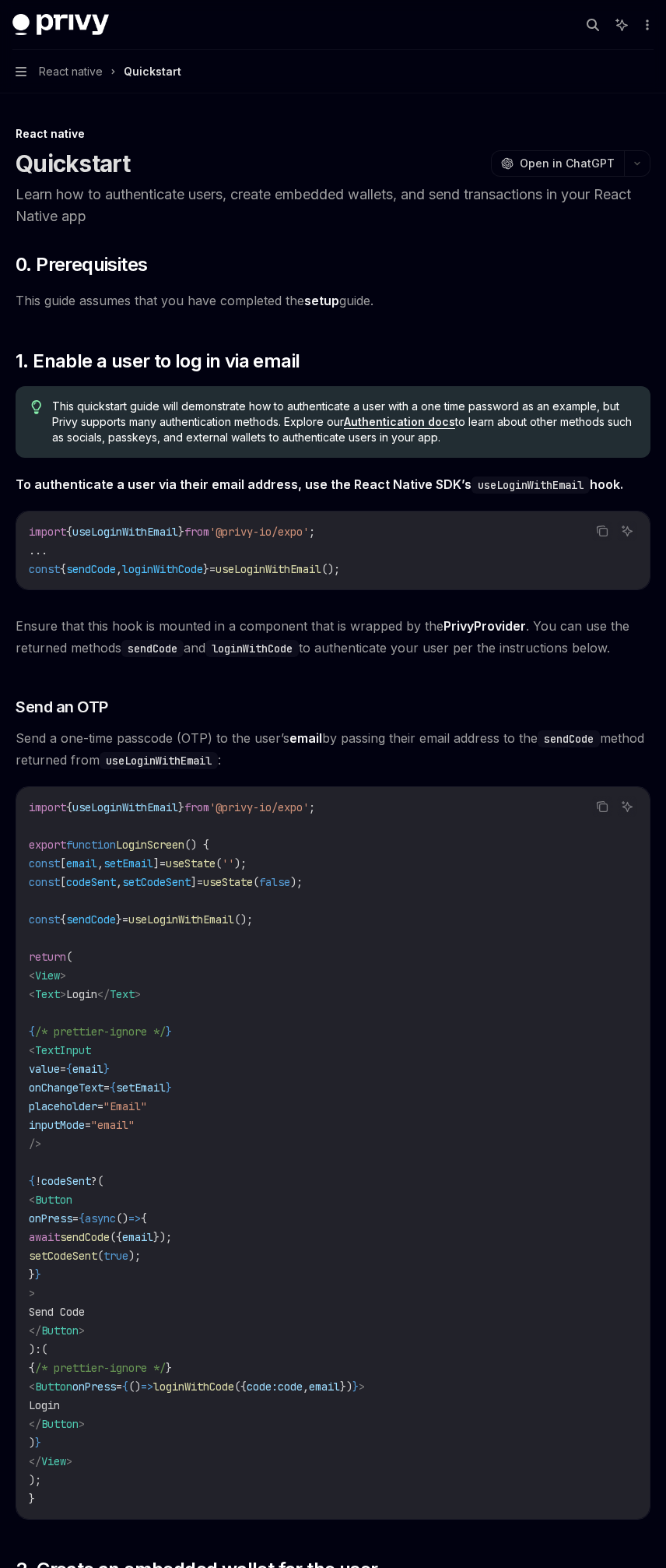
click at [147, 1110] on span ""Email"" at bounding box center [125, 1106] width 43 height 14
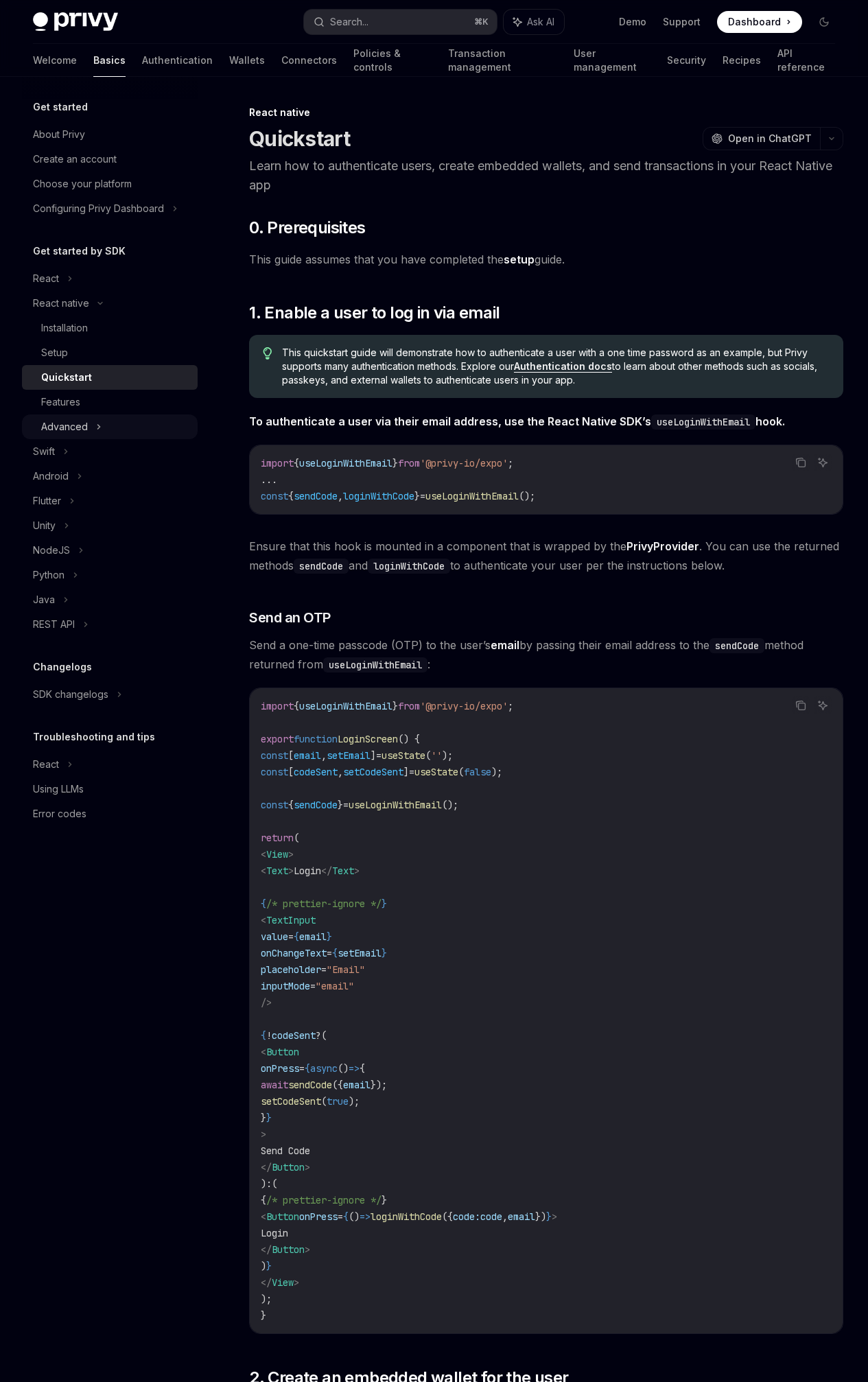
click at [92, 433] on div "Advanced" at bounding box center [110, 427] width 176 height 25
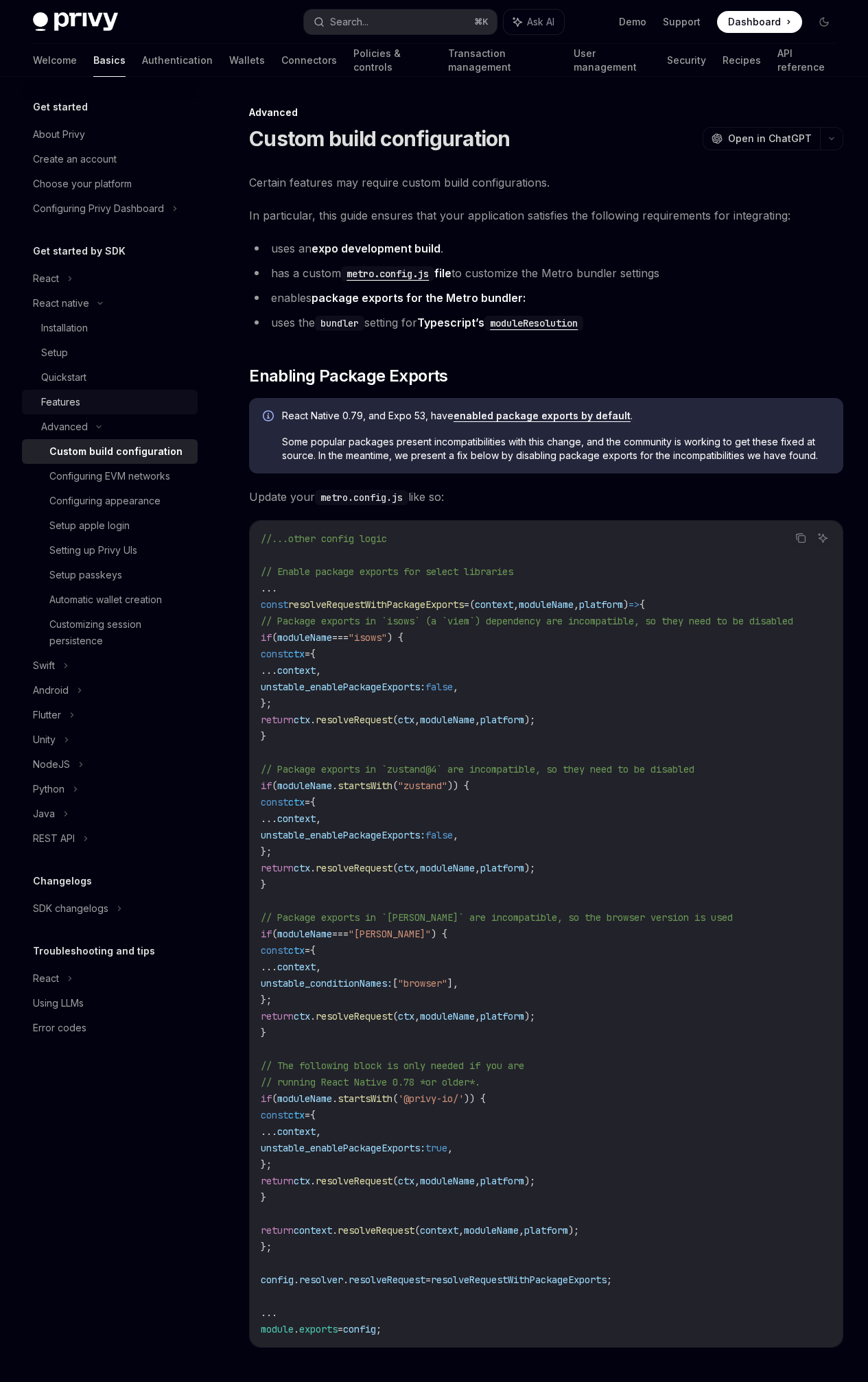
click at [145, 409] on div "Features" at bounding box center [115, 402] width 149 height 17
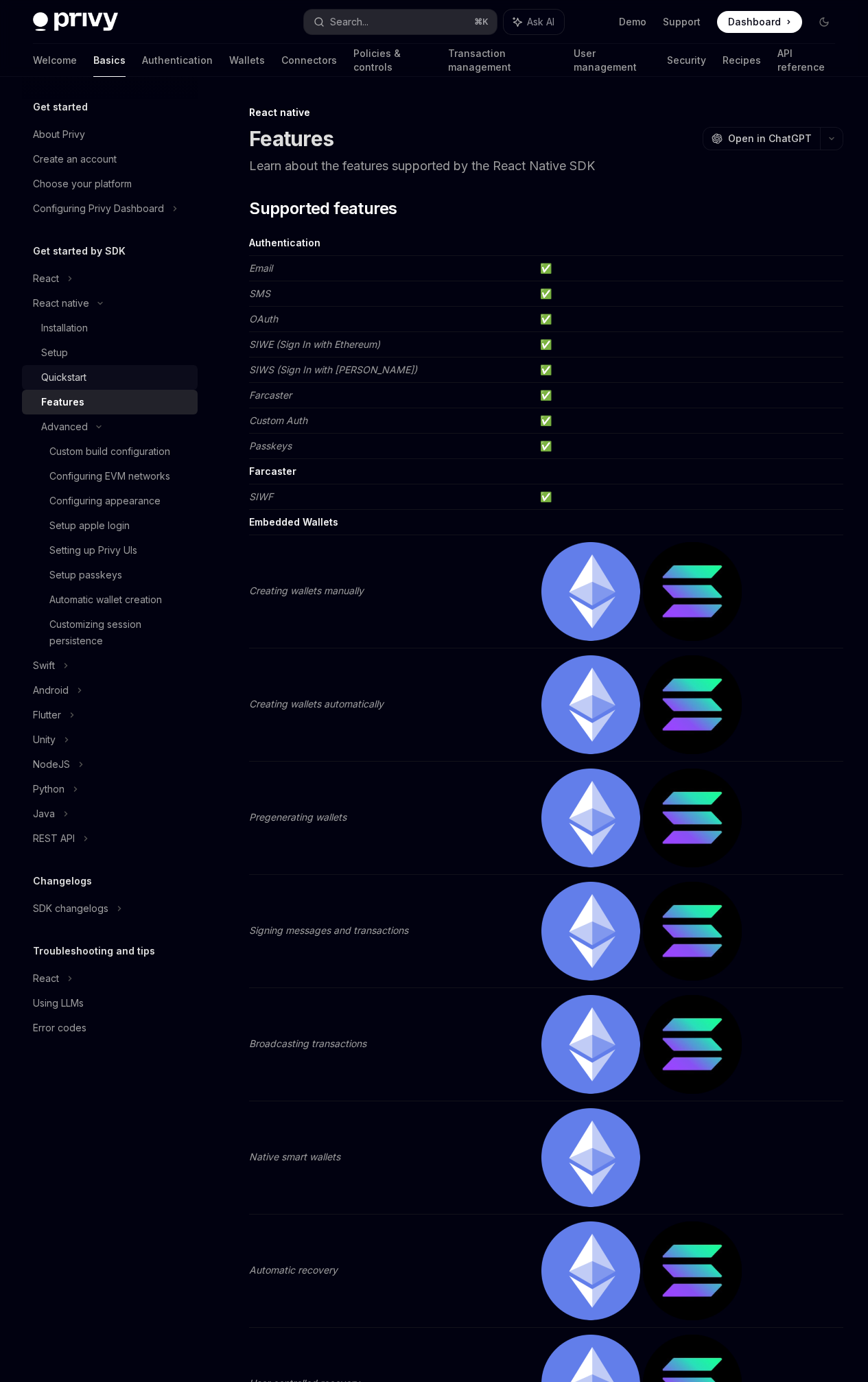
click at [136, 385] on div "Quickstart" at bounding box center [115, 378] width 149 height 17
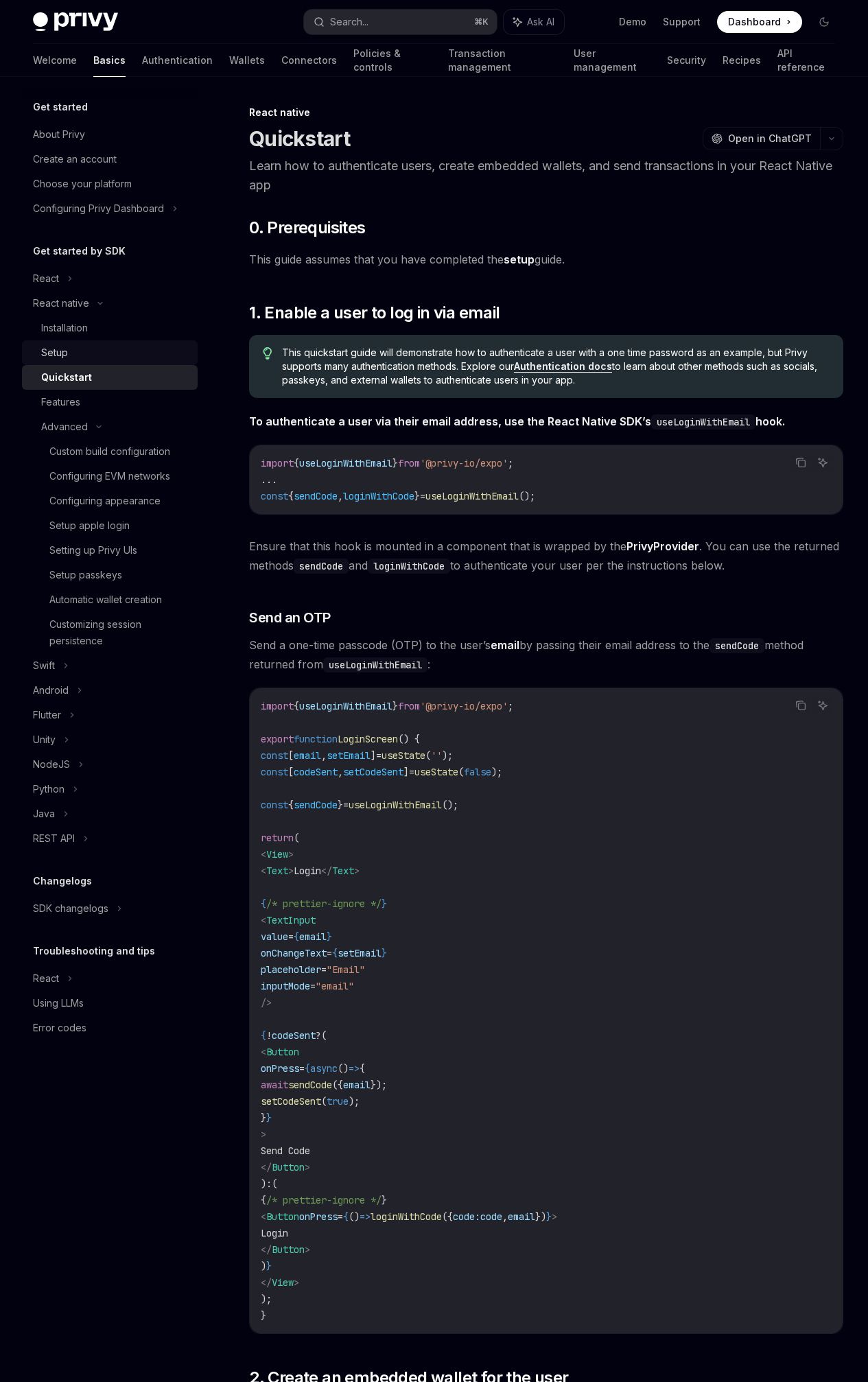
click at [145, 362] on link "Setup" at bounding box center [110, 353] width 176 height 25
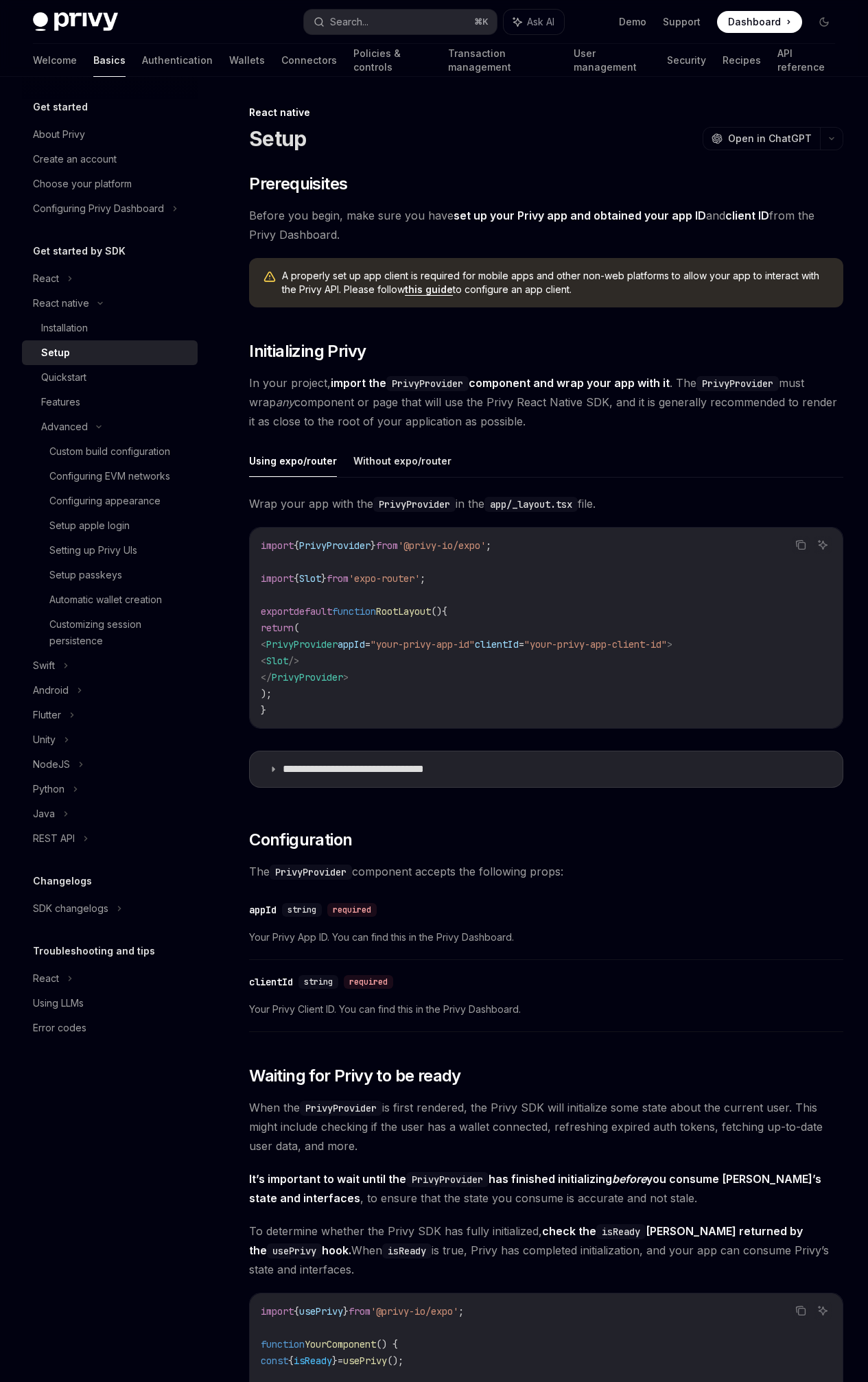
type textarea "*"
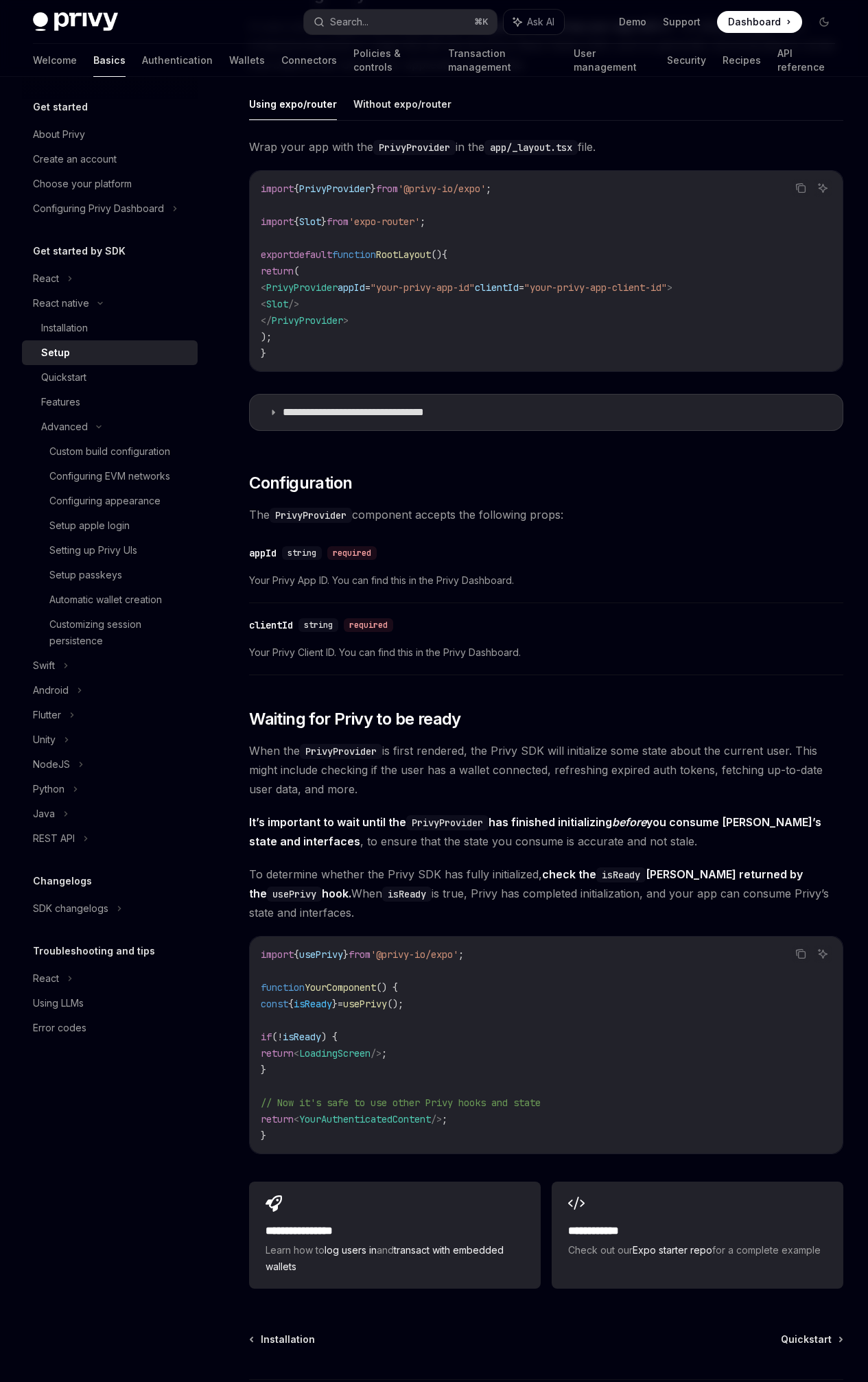
scroll to position [624, 0]
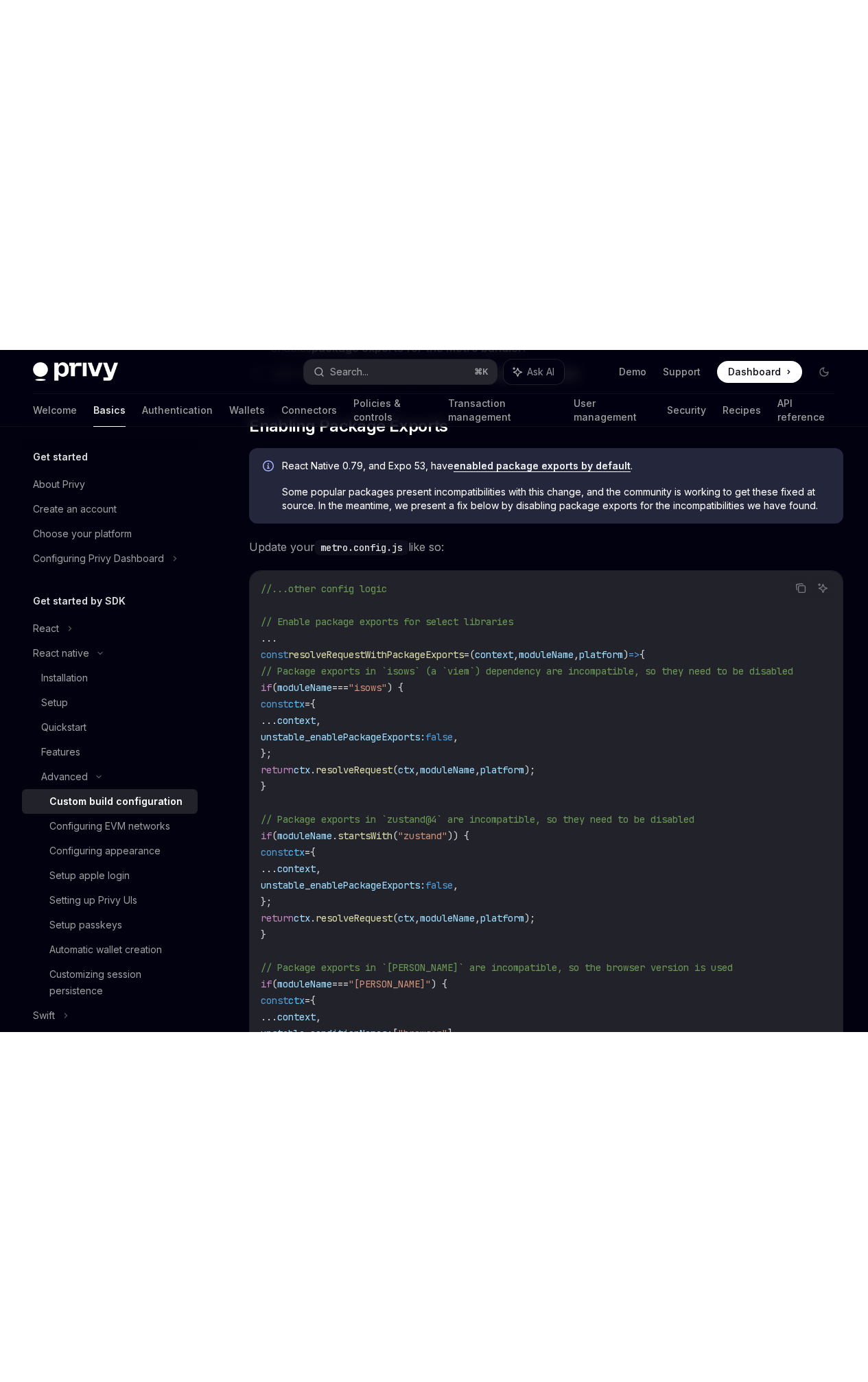
scroll to position [305, 0]
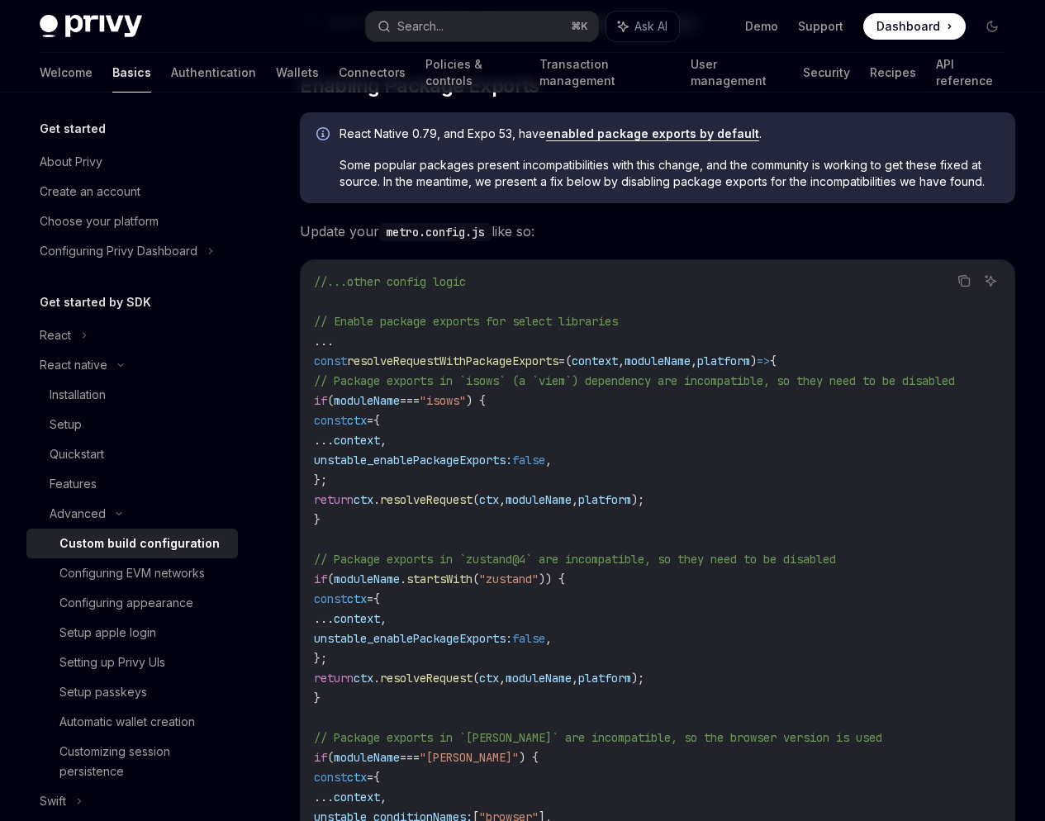
type textarea "*"
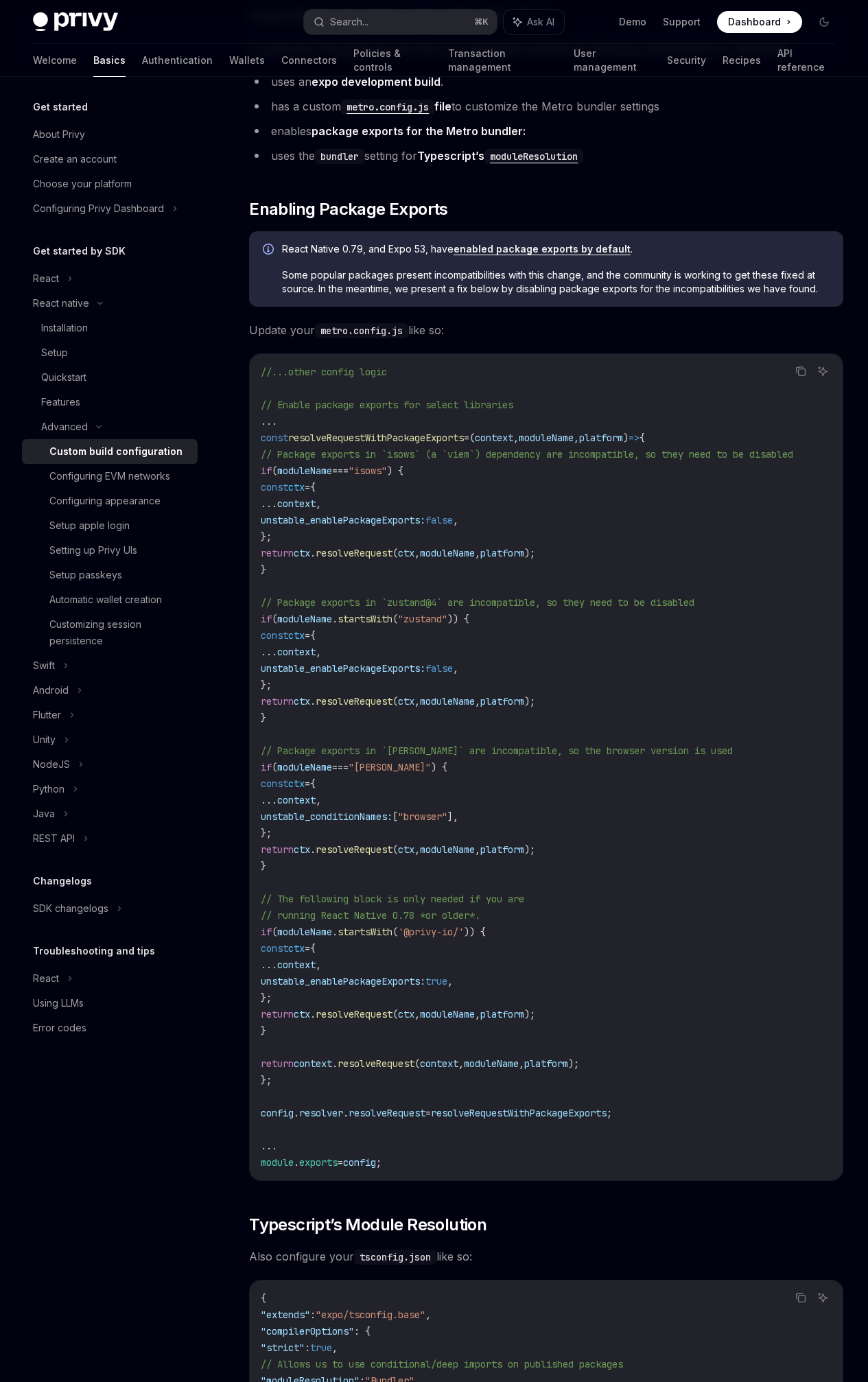
scroll to position [0, 0]
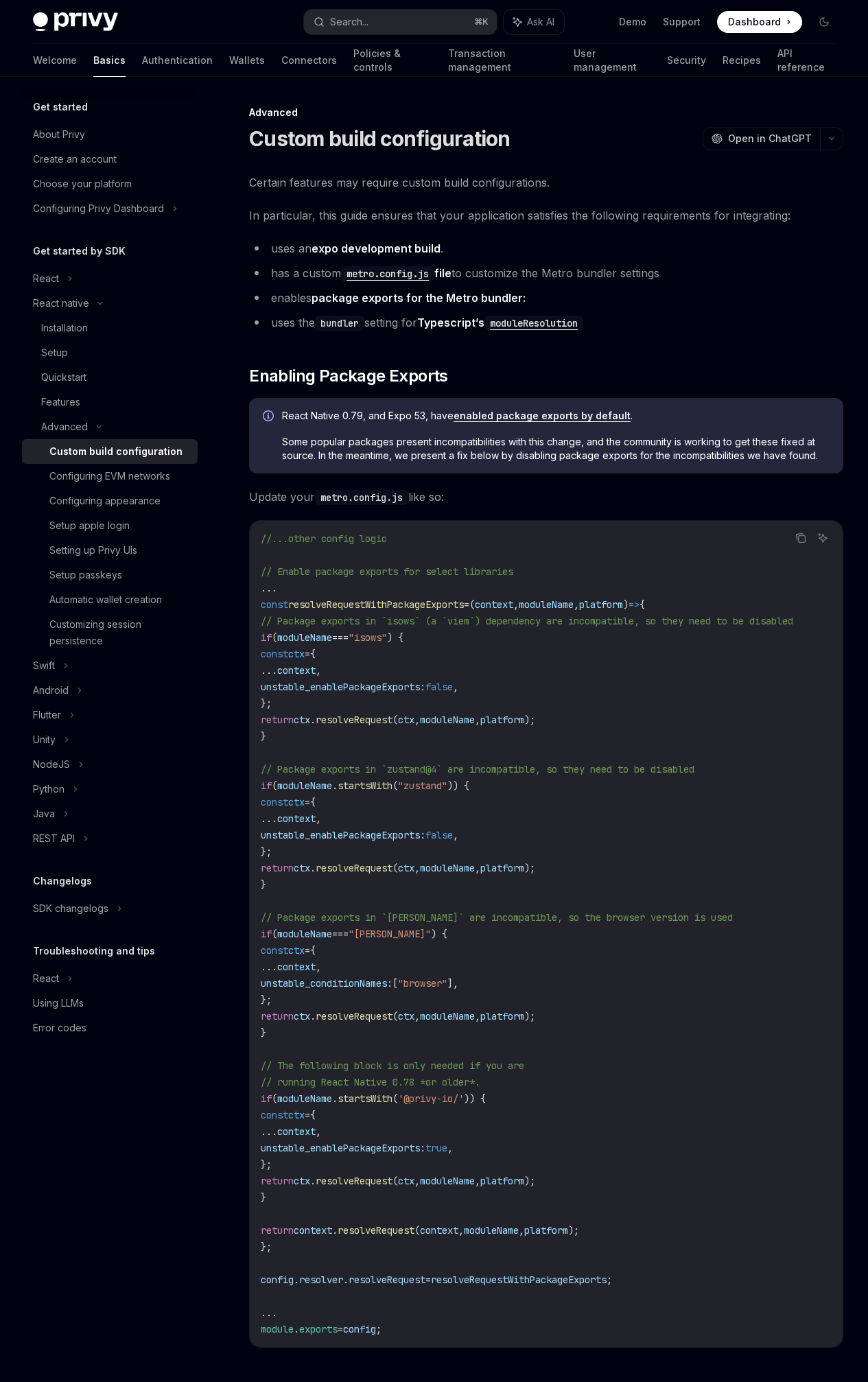
click at [587, 460] on div "Certain features may require custom build configurations. In particular, this g…" at bounding box center [547, 885] width 595 height 1426
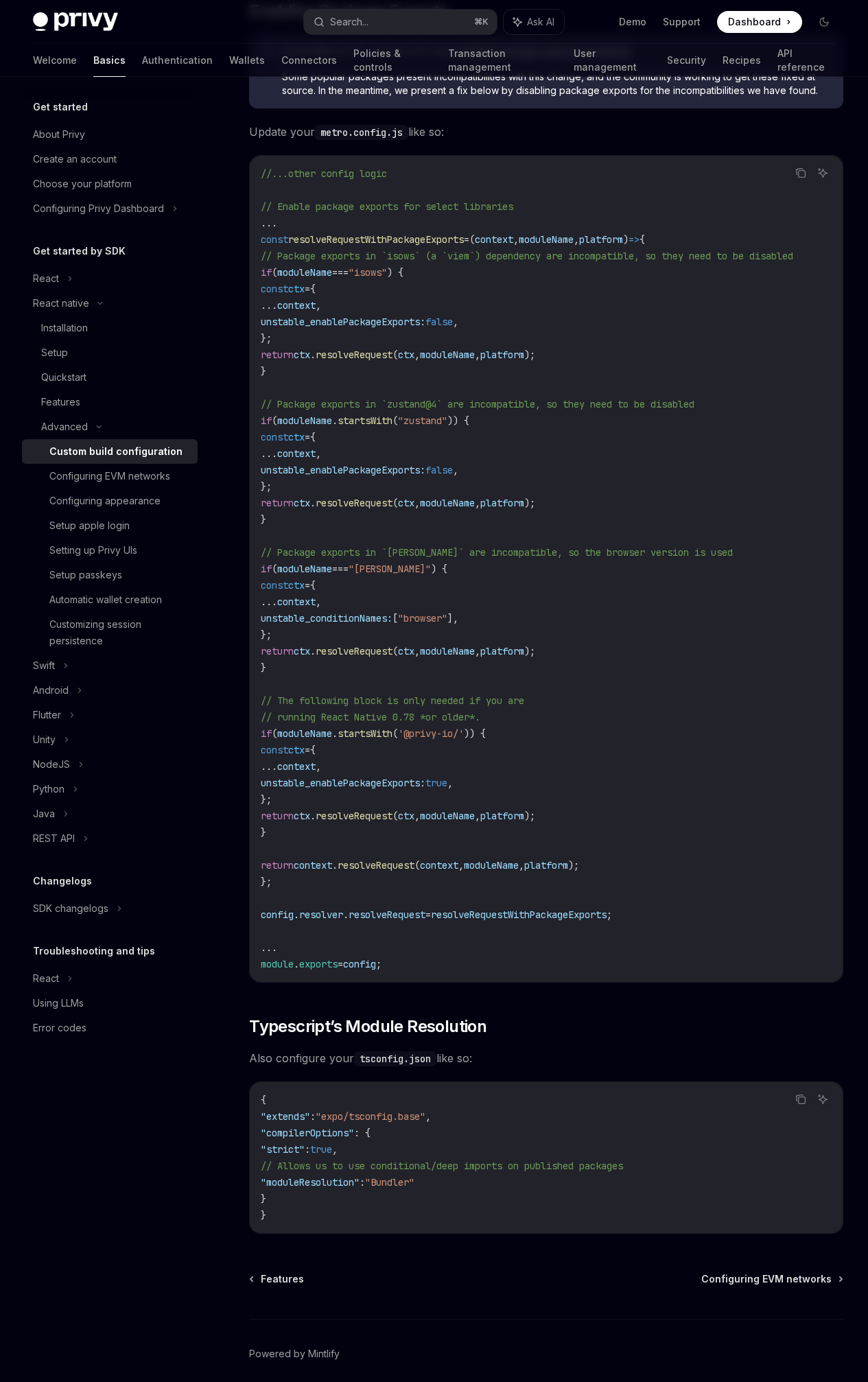
scroll to position [252, 0]
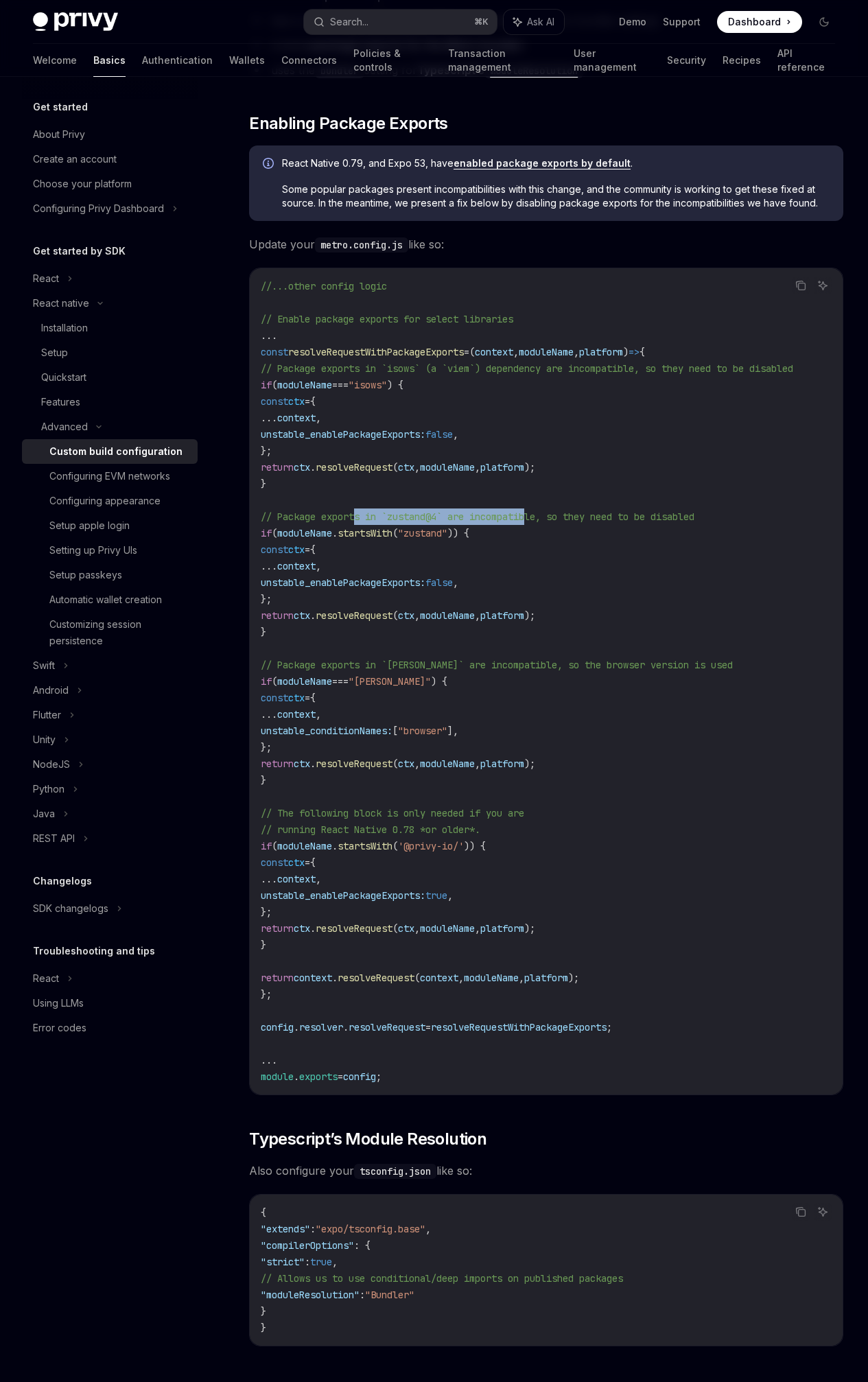
drag, startPoint x: 361, startPoint y: 627, endPoint x: 536, endPoint y: 629, distance: 175.0
click at [536, 629] on code "//...other config logic // Enable package exports for select libraries ... cons…" at bounding box center [547, 682] width 571 height 807
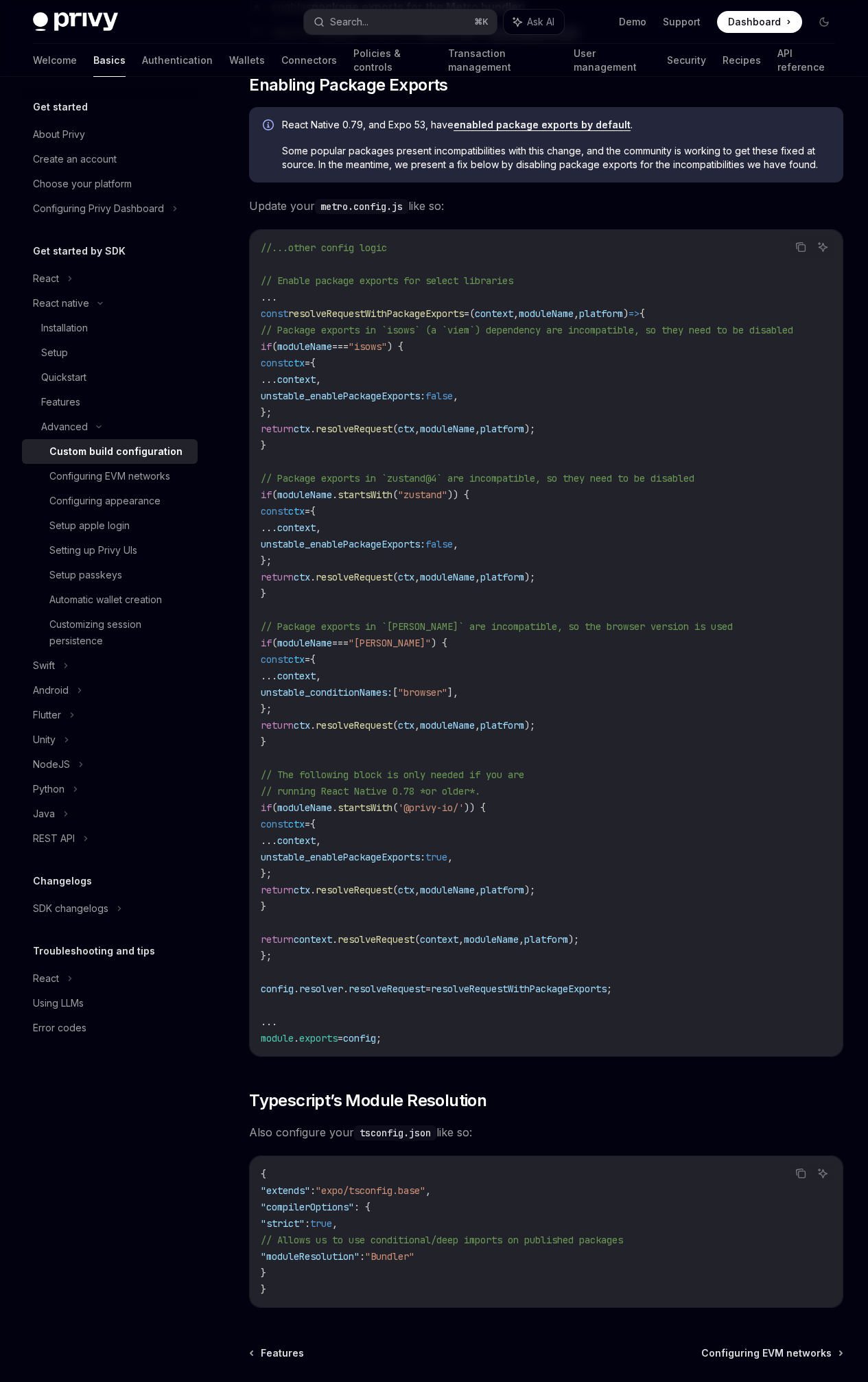
scroll to position [64, 0]
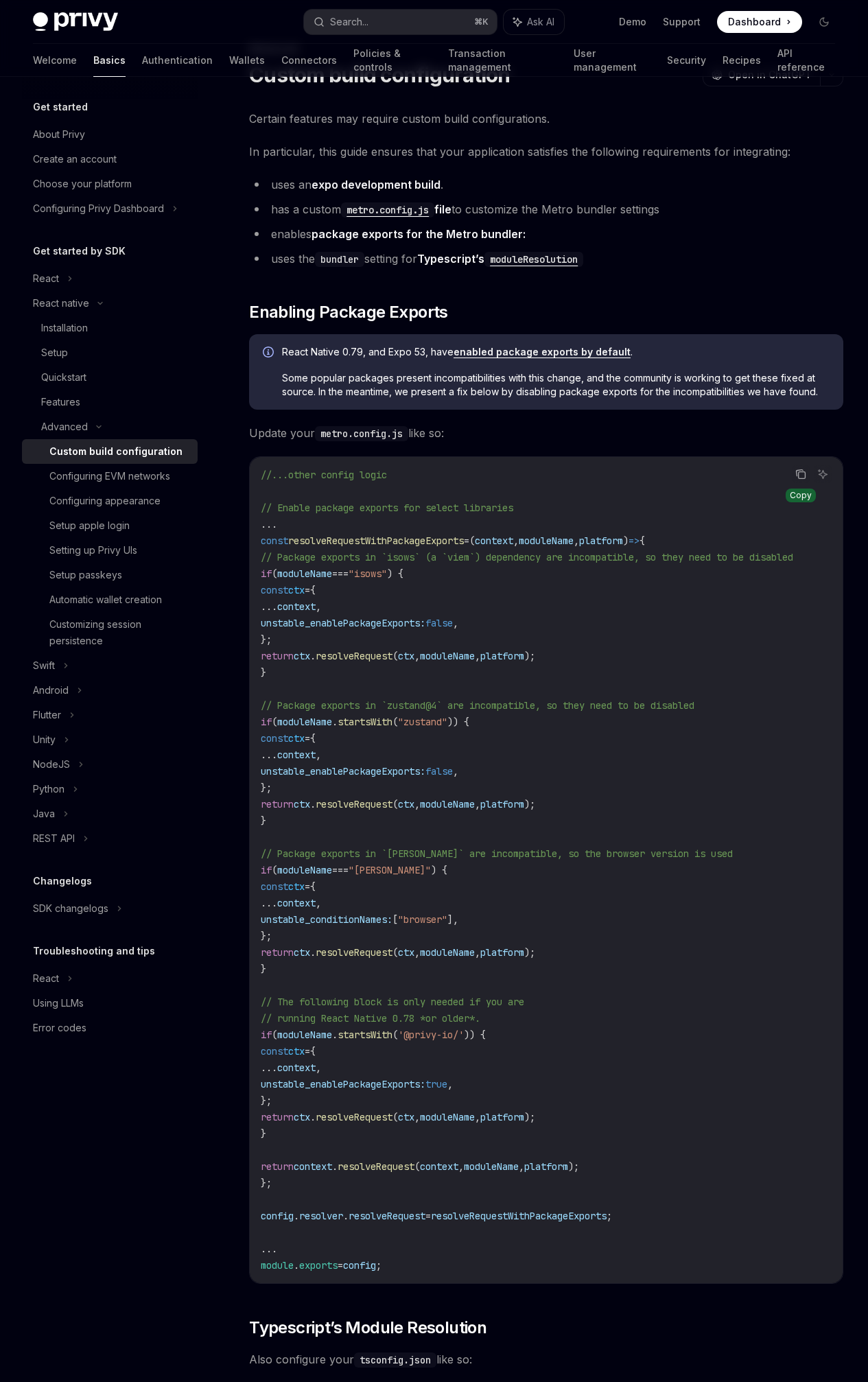
click at [796, 480] on icon "Copy the contents from the code block" at bounding box center [801, 473] width 11 height 11
click at [101, 378] on div "Quickstart" at bounding box center [115, 378] width 149 height 17
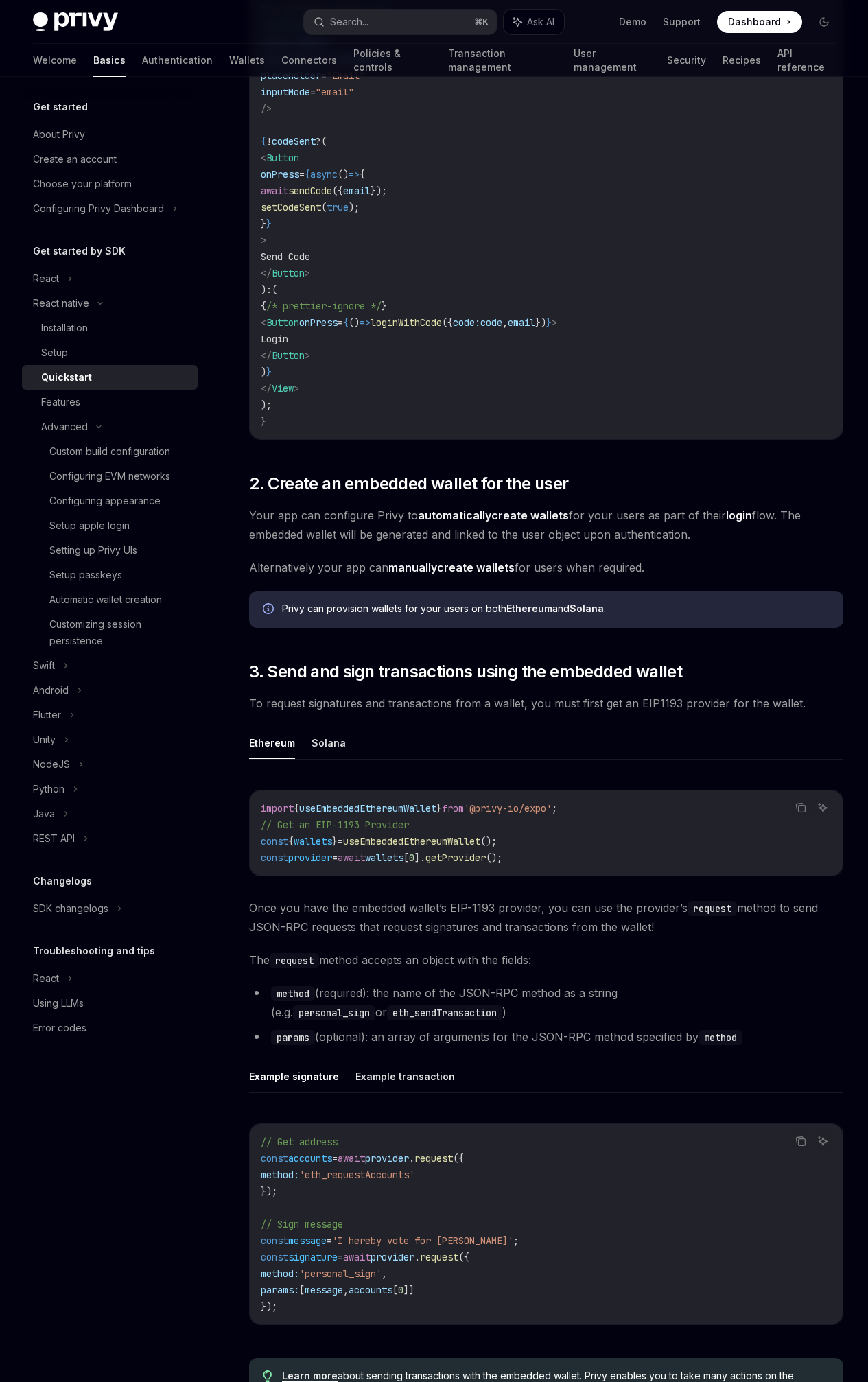
scroll to position [615, 0]
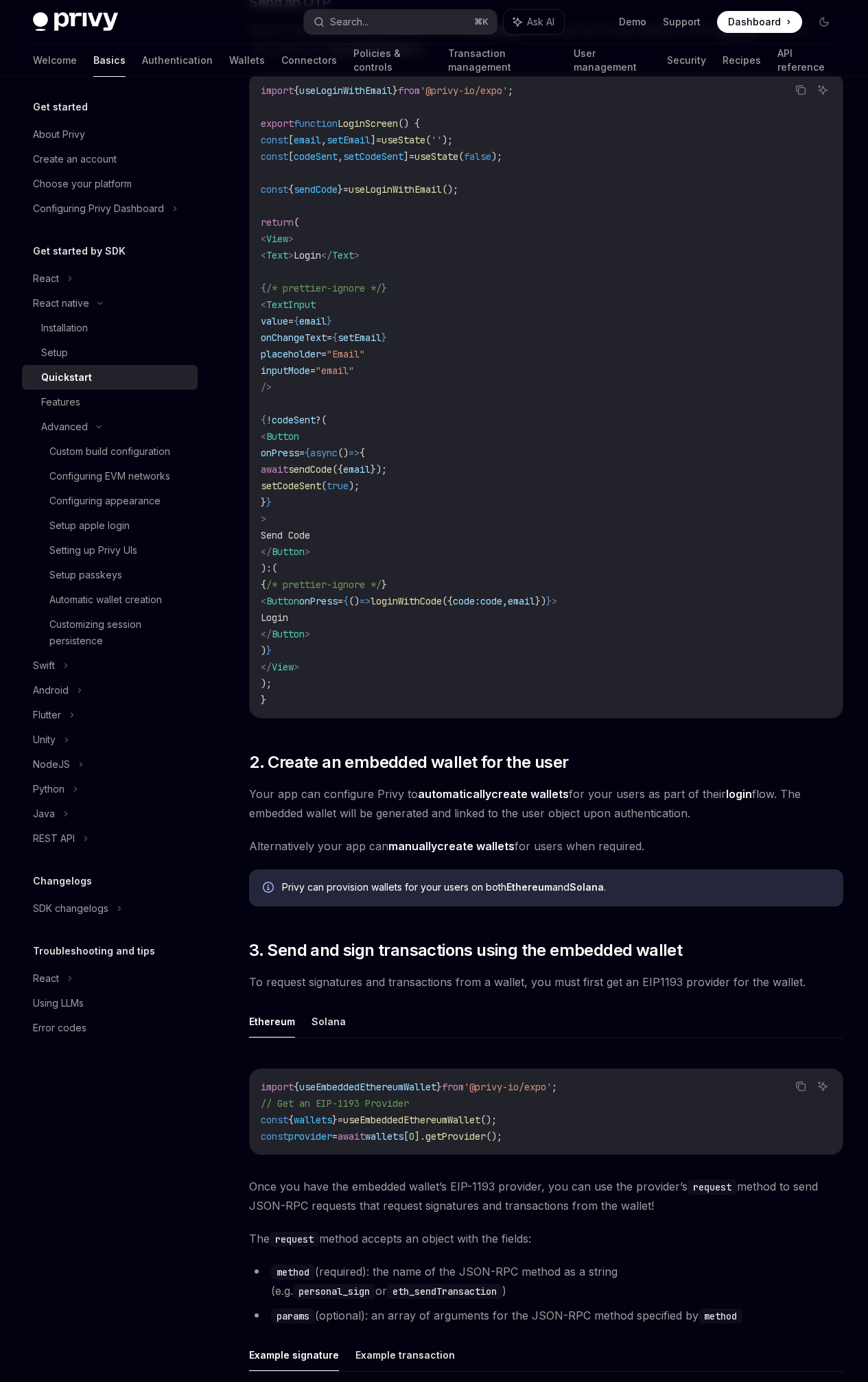
drag, startPoint x: 343, startPoint y: 580, endPoint x: 457, endPoint y: 608, distance: 117.4
click at [457, 608] on code "import { useLoginWithEmail } from '@privy-io/expo' ; export function LoginScree…" at bounding box center [547, 395] width 571 height 626
click at [388, 607] on span "loginWithCode" at bounding box center [406, 601] width 71 height 12
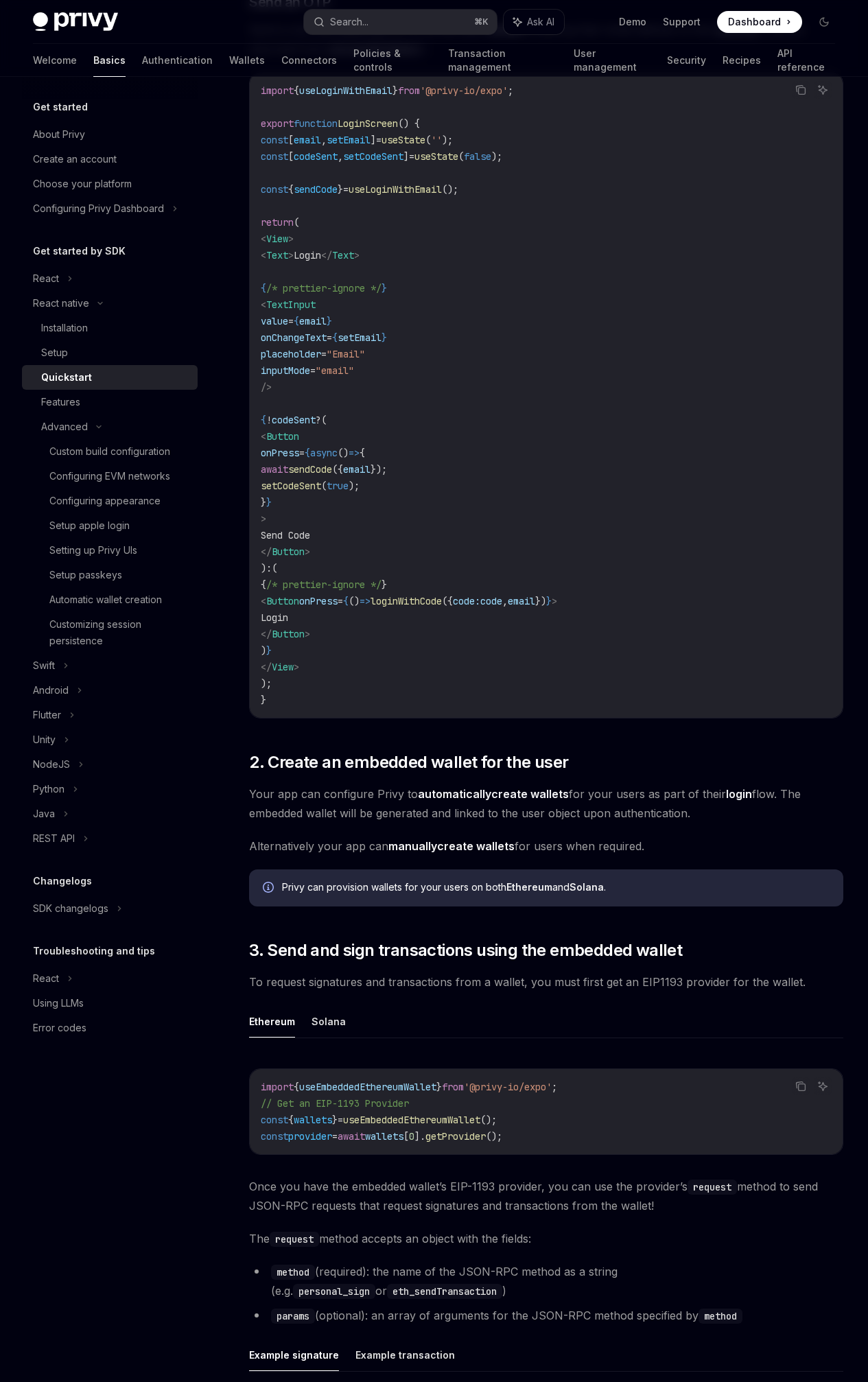
click at [388, 607] on span "loginWithCode" at bounding box center [406, 601] width 71 height 12
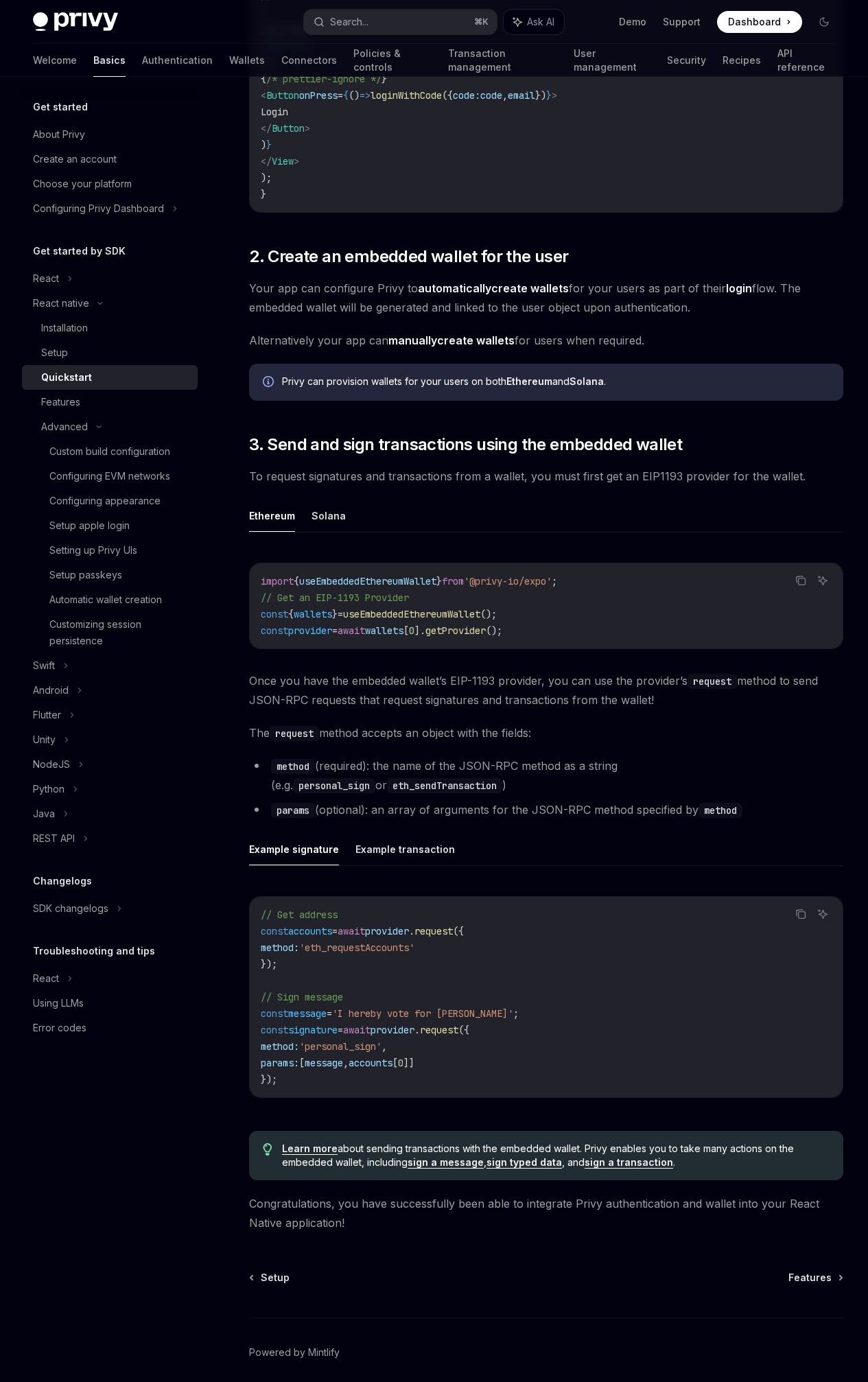
scroll to position [1284, 0]
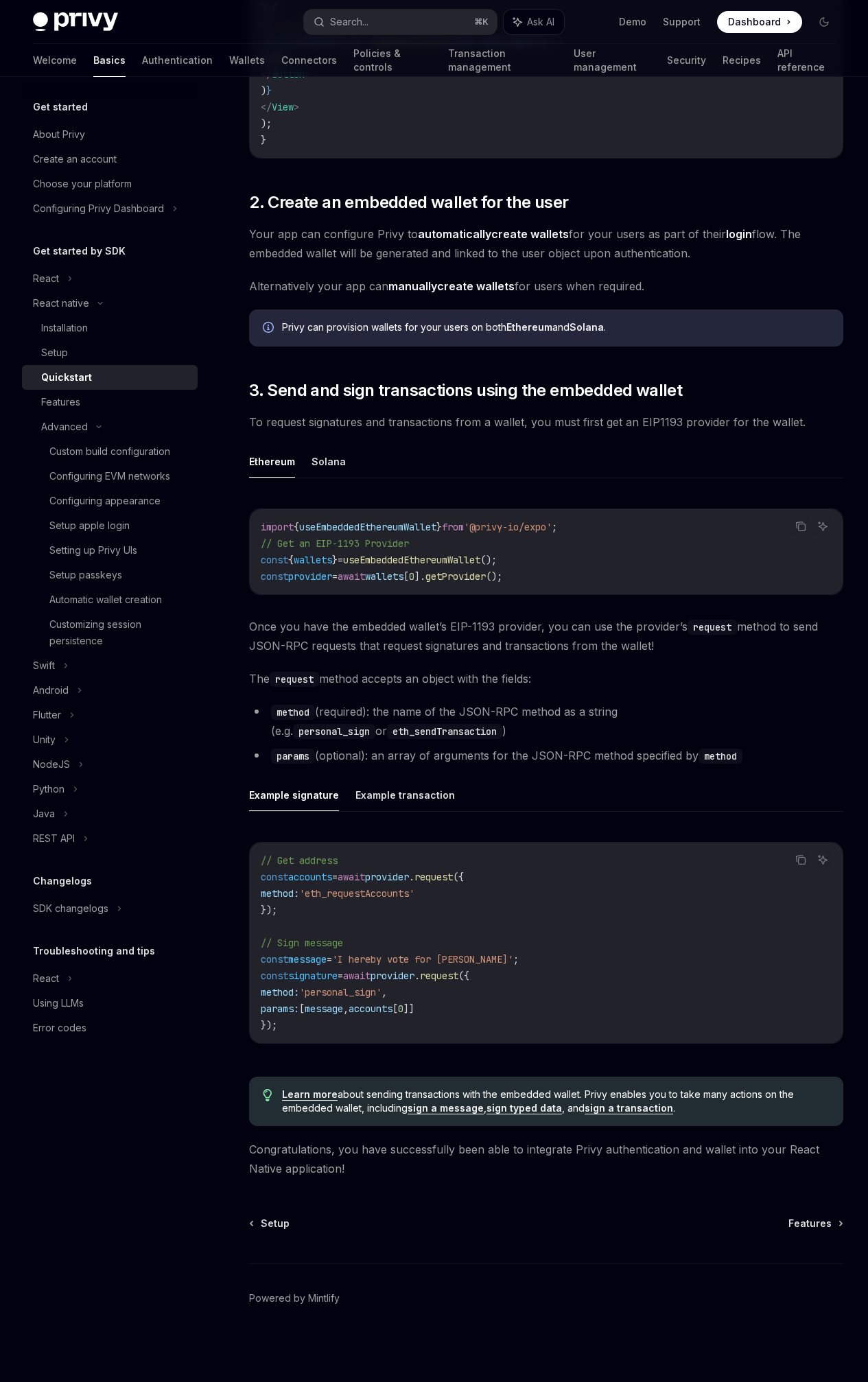
click at [311, 296] on span "Alternatively your app can manually create wallets for users when required." at bounding box center [547, 286] width 595 height 19
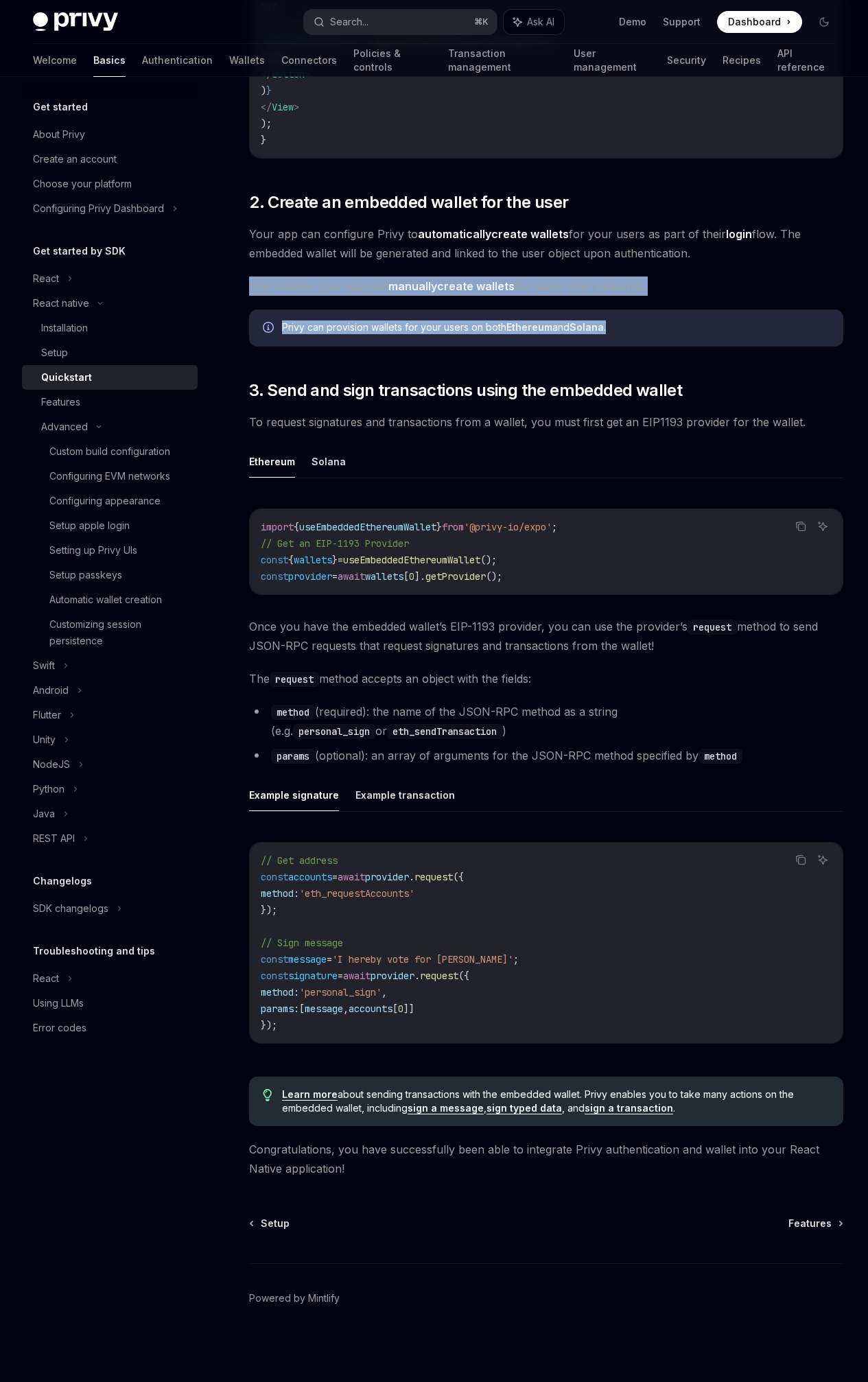
drag, startPoint x: 344, startPoint y: 296, endPoint x: 534, endPoint y: 390, distance: 212.0
click at [534, 390] on div "​ 0. Prerequisites This guide assumes that you have completed the setup guide. …" at bounding box center [547, 109] width 595 height 2137
click at [534, 336] on div "Privy can provision wallets for your users on both Ethereum and Solana ." at bounding box center [556, 328] width 547 height 15
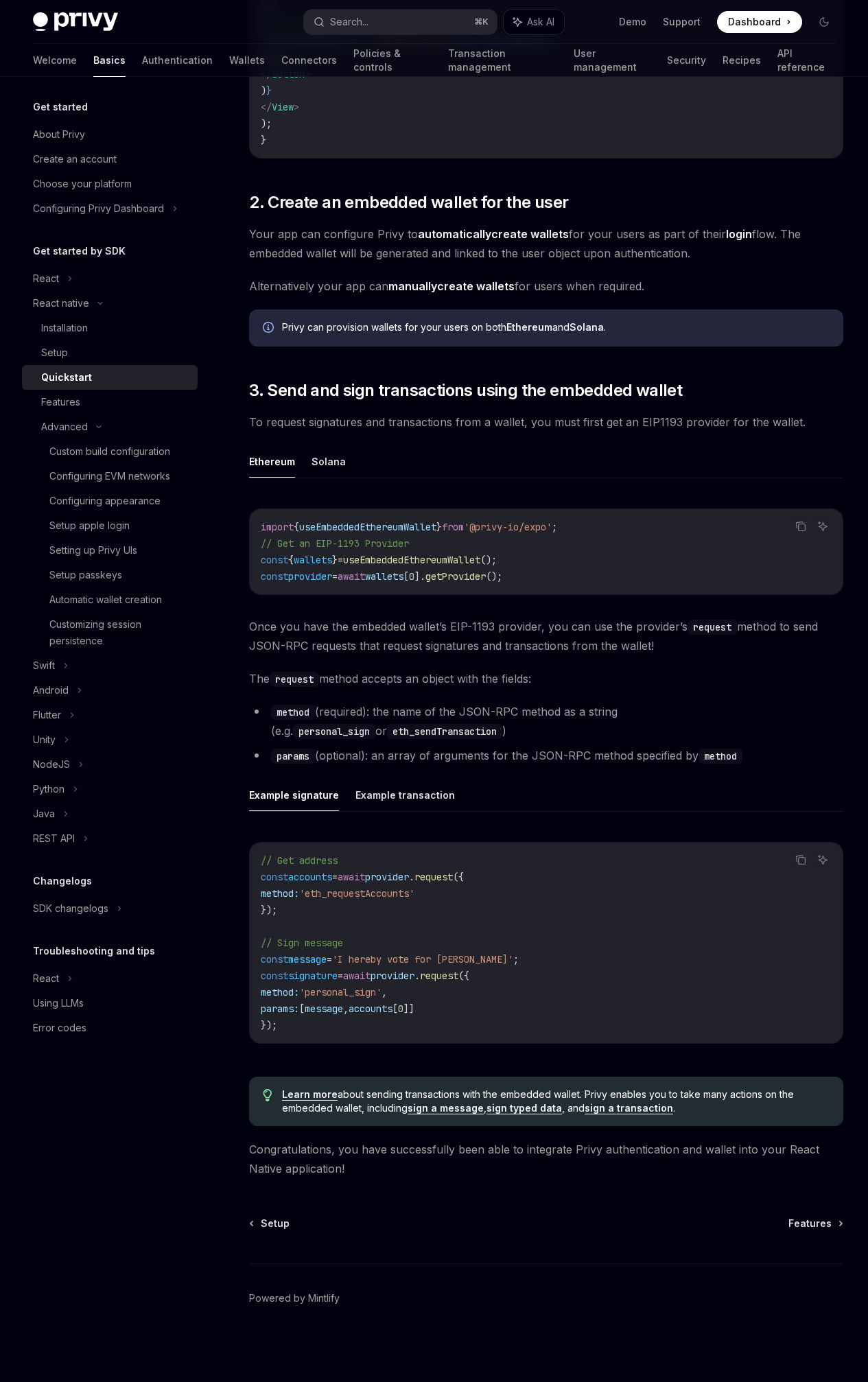
click at [446, 230] on div "​ 0. Prerequisites This guide assumes that you have completed the setup guide. …" at bounding box center [547, 109] width 595 height 2137
click at [444, 238] on strong "automatically" at bounding box center [454, 234] width 73 height 14
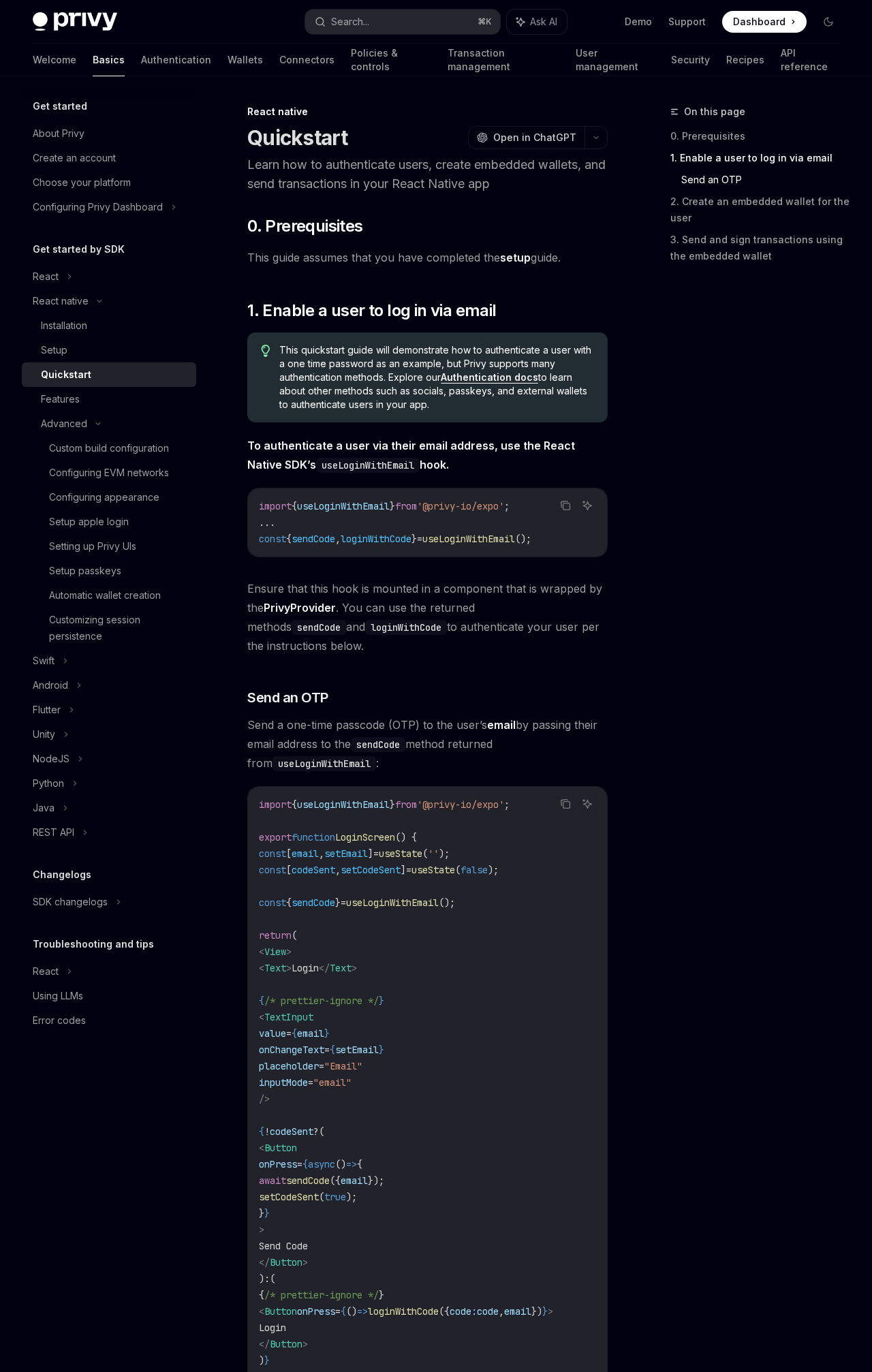
type textarea "*"
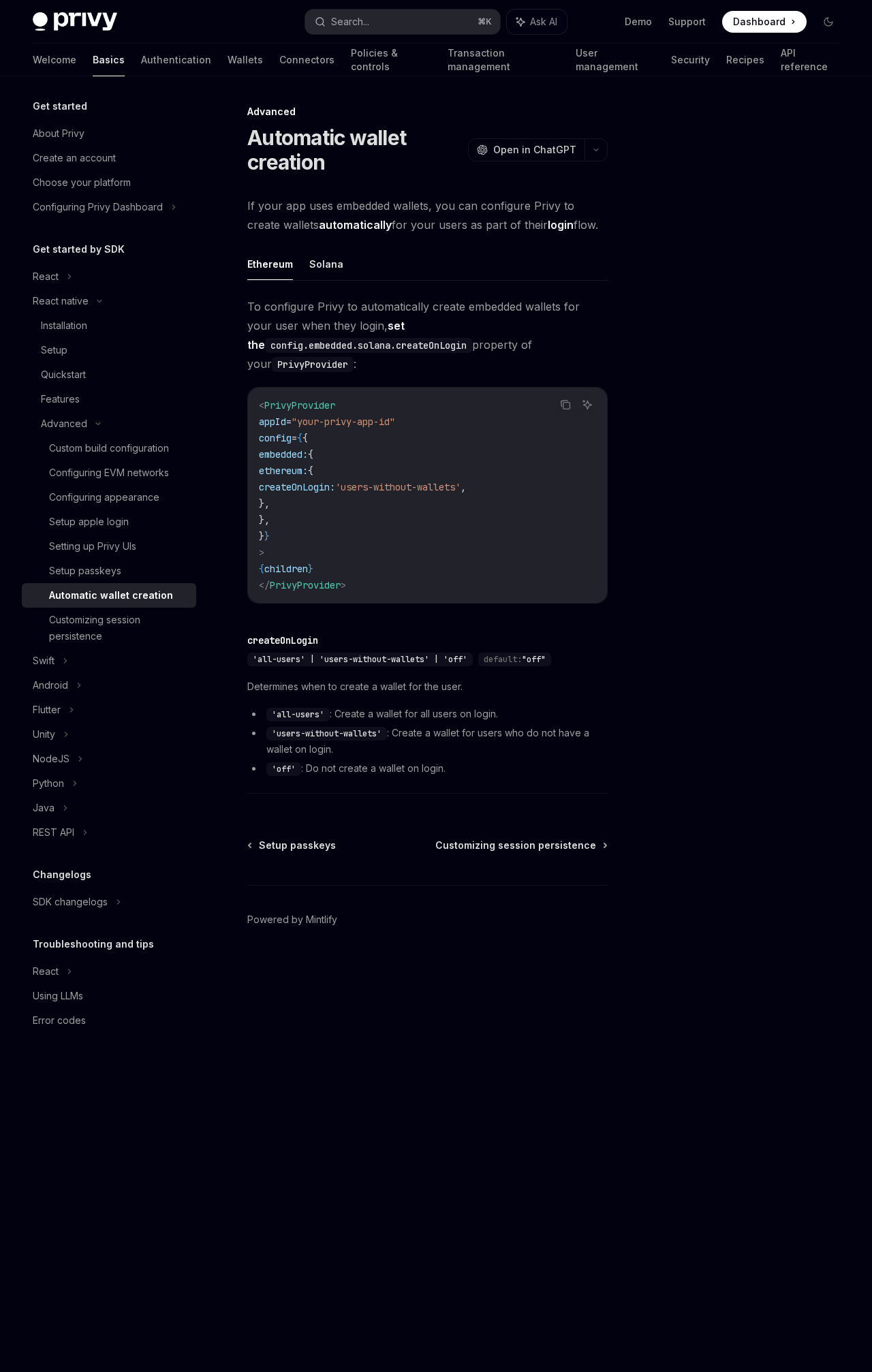
click at [449, 320] on span "To configure Privy to automatically create embedded wallets for your user when …" at bounding box center [427, 335] width 360 height 77
click at [782, 457] on div at bounding box center [746, 738] width 207 height 1269
click at [790, 608] on div at bounding box center [746, 738] width 207 height 1269
